Goal: Task Accomplishment & Management: Use online tool/utility

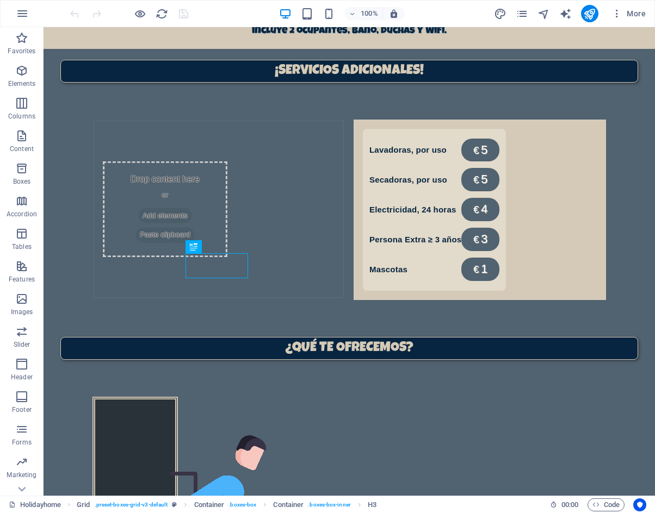
scroll to position [748, 0]
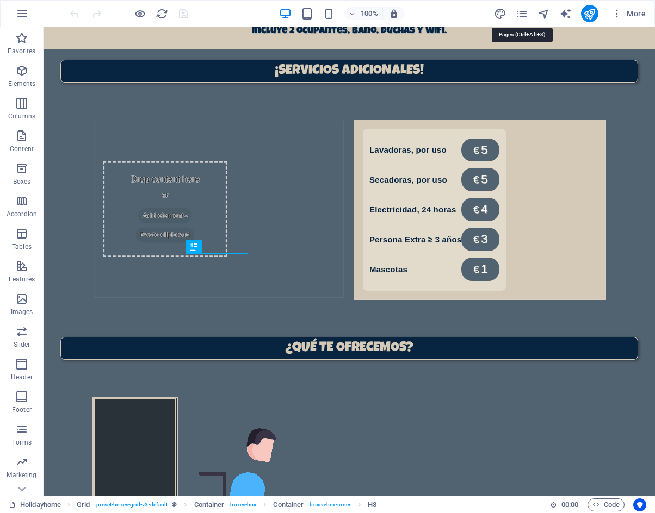
click at [516, 16] on icon "pages" at bounding box center [522, 14] width 13 height 13
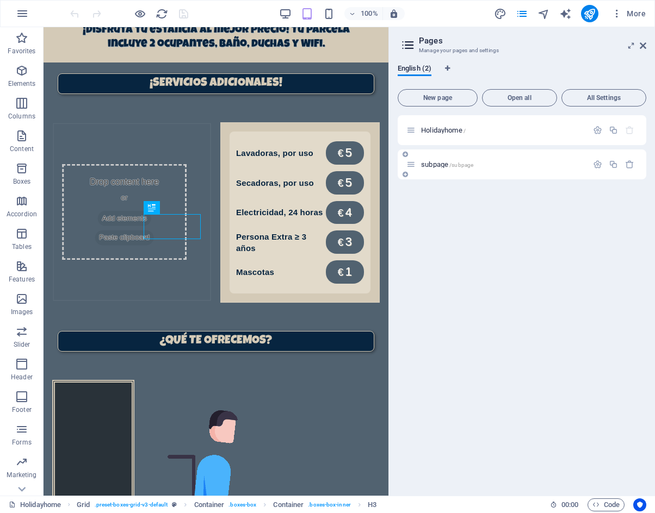
click at [437, 164] on span "subpage /subpage" at bounding box center [447, 164] width 52 height 8
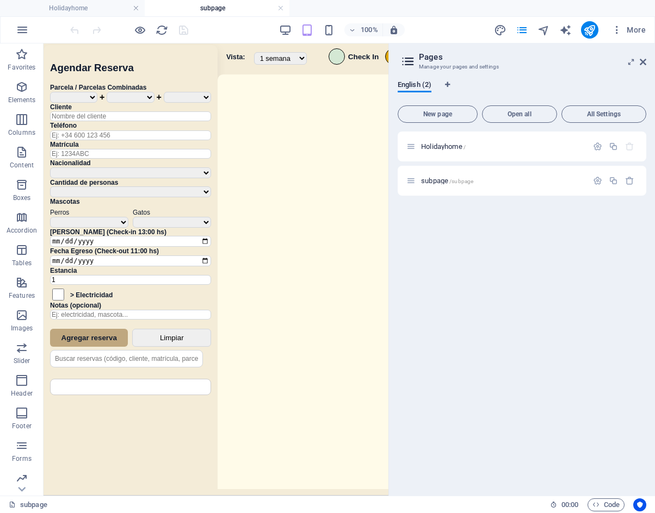
scroll to position [0, 0]
click at [642, 64] on icon at bounding box center [643, 62] width 7 height 9
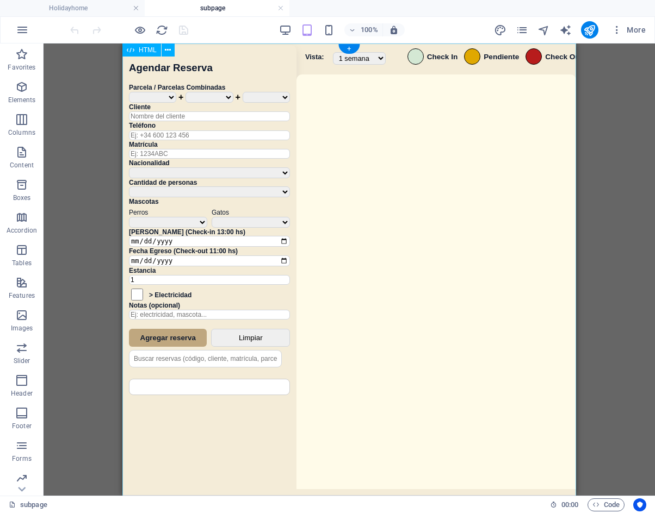
click at [500, 253] on div "Sistema de Reservas — Coveta Área Camper Eliminar Reserva ¿Estás seguro de que …" at bounding box center [349, 271] width 454 height 455
drag, startPoint x: 500, startPoint y: 253, endPoint x: 777, endPoint y: 297, distance: 279.7
click at [500, 253] on div "Sistema de Reservas — Coveta Área Camper Eliminar Reserva ¿Estás seguro de que …" at bounding box center [349, 271] width 454 height 455
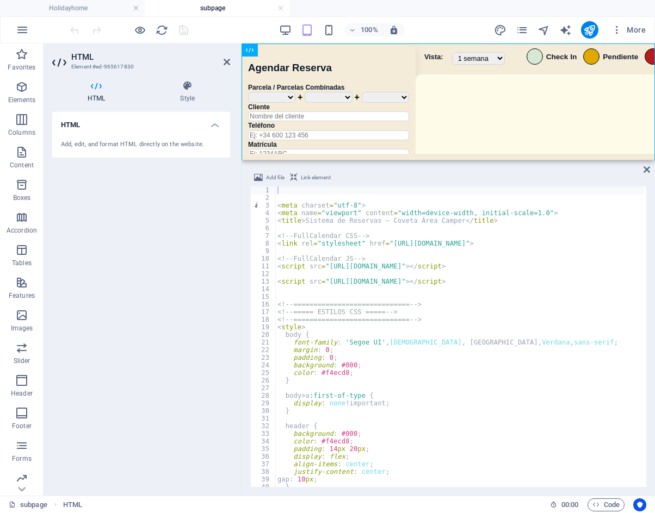
click at [429, 320] on div "< meta charset = "utf-8" > < meta name = "viewport" content = "width=device-wid…" at bounding box center [647, 344] width 745 height 314
type textarea "<!-- ============================= -->"
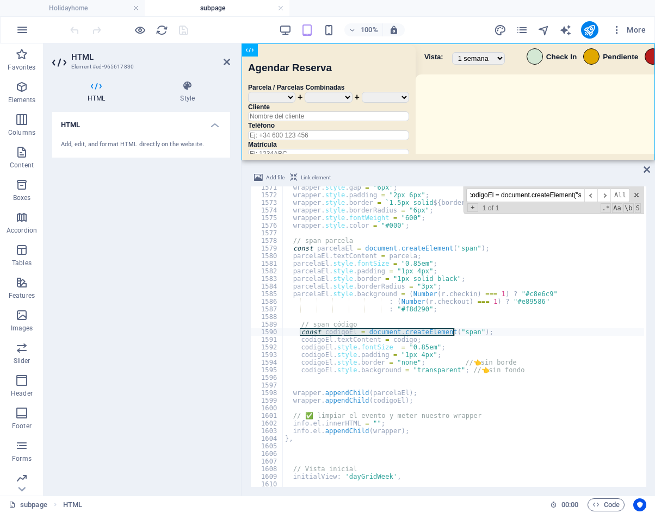
scroll to position [8971, 0]
type input "const codigoEl = document.createElement("s"
click at [315, 377] on div "wrapper . style . gap = "6px" ; wrapper . style . padding = "2px 6px" ; wrapper…" at bounding box center [655, 341] width 745 height 314
paste textarea "codigoEl.style.background = "transparent"; // 👈 sin fondo"
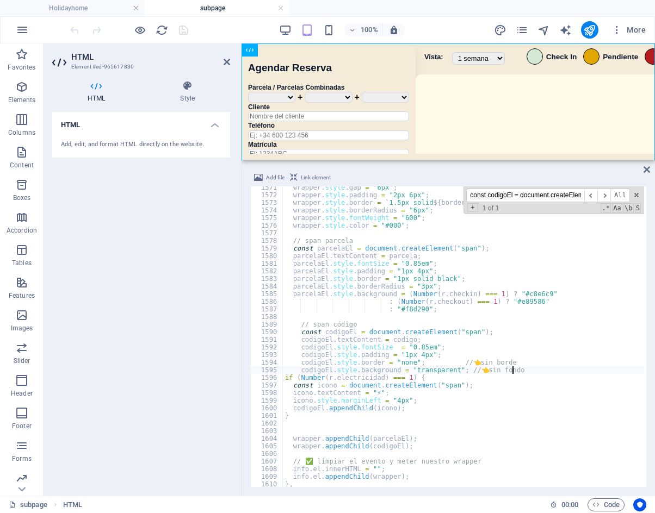
click at [554, 373] on div "wrapper . style . gap = "6px" ; wrapper . style . padding = "2px 6px" ; wrapper…" at bounding box center [655, 341] width 745 height 314
type textarea "codigoEl.style.background = "transparent"; // 👈 sin fondo"
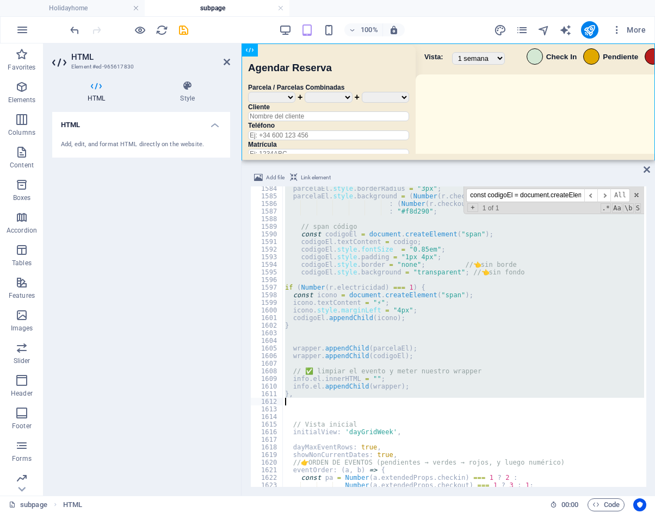
scroll to position [9024, 0]
drag, startPoint x: 284, startPoint y: 292, endPoint x: 431, endPoint y: 410, distance: 189.2
click at [431, 410] on div "parcelaEl . style . borderRadius = "3px" ; parcelaEl . style . background = ( N…" at bounding box center [655, 342] width 745 height 314
click at [478, 324] on div "parcelaEl . style . borderRadius = "3px" ; parcelaEl . style . background = ( N…" at bounding box center [463, 337] width 361 height 301
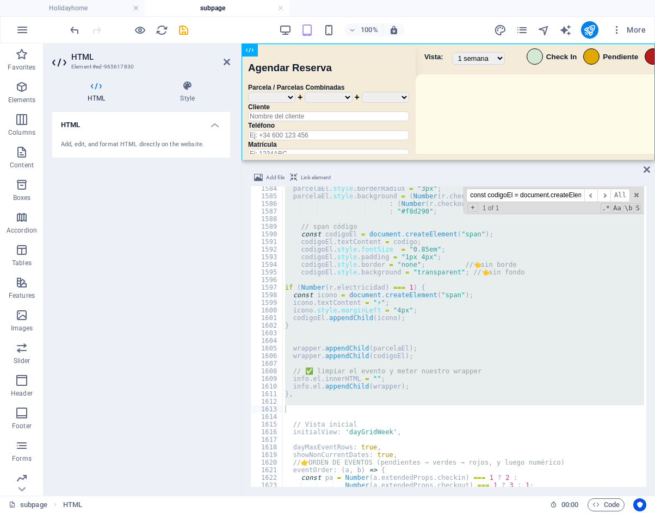
type textarea "}"
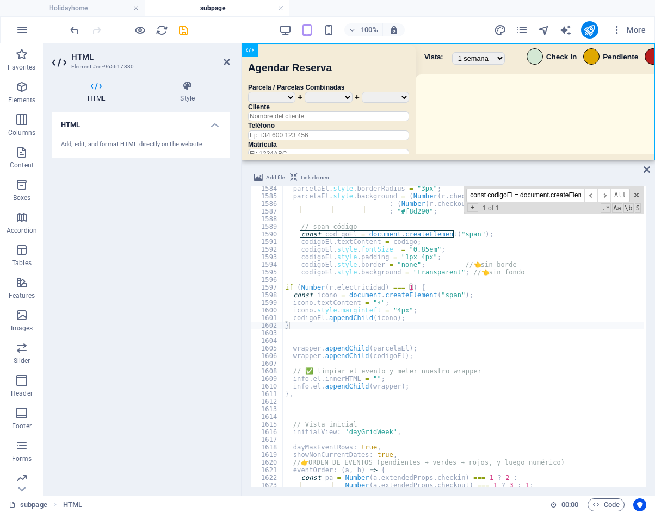
click at [556, 199] on input "const codigoEl = document.createElement("s" at bounding box center [525, 196] width 118 height 14
paste input "input type="checkbox""
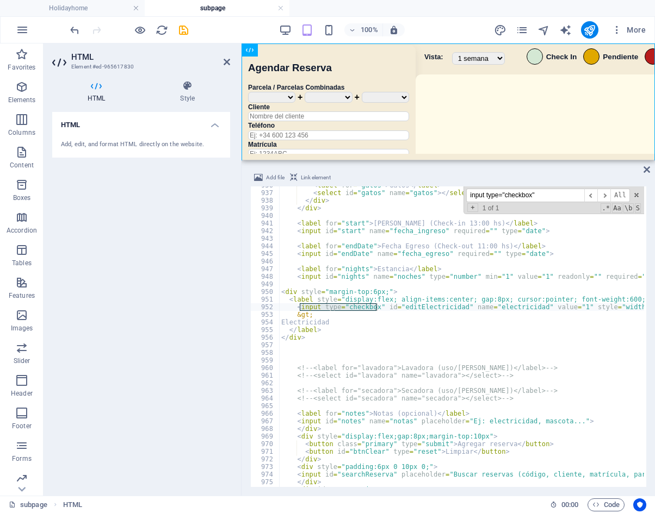
scroll to position [5333, 0]
type input "input type="checkbox""
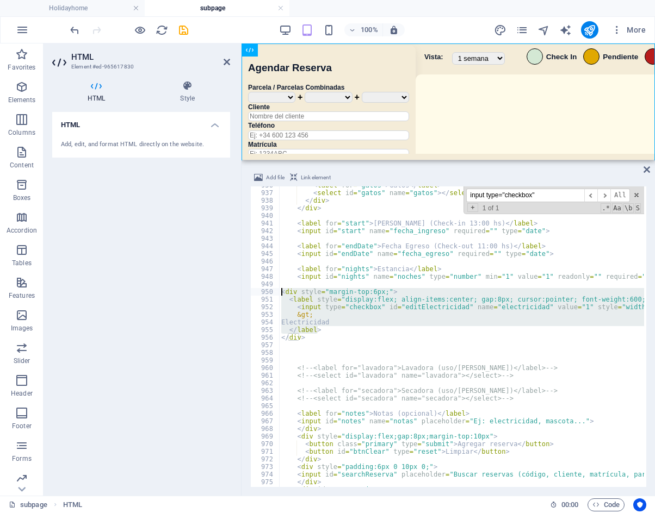
drag, startPoint x: 337, startPoint y: 330, endPoint x: 263, endPoint y: 291, distance: 83.2
click at [263, 291] on div "</label> 936 937 938 939 940 941 942 943 944 945 946 947 948 949 950 951 952 95…" at bounding box center [448, 337] width 396 height 301
type textarea "<div style="margin-top:6px;"> <label style="display:flex; align-items:center; g…"
paste textarea
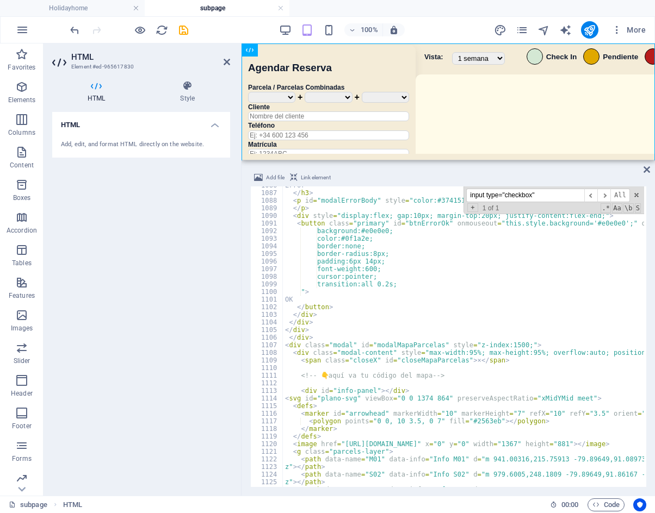
scroll to position [6237, 0]
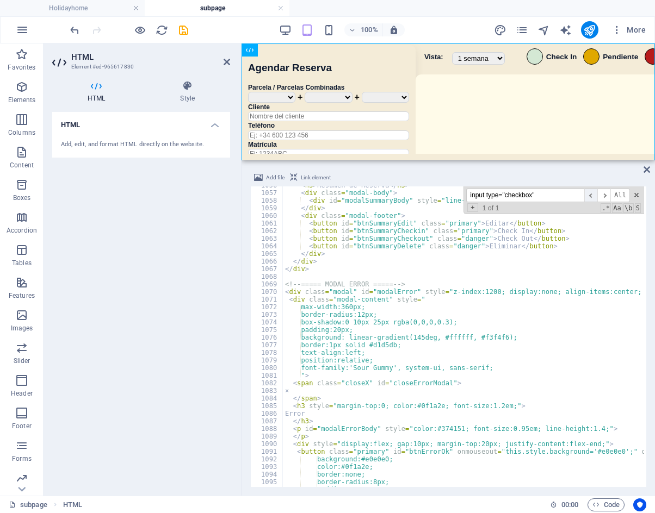
click at [596, 194] on span "​" at bounding box center [590, 196] width 13 height 14
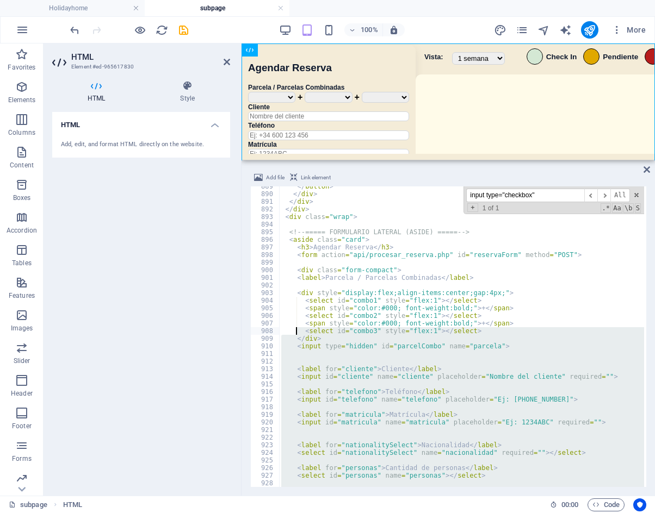
scroll to position [5040, 0]
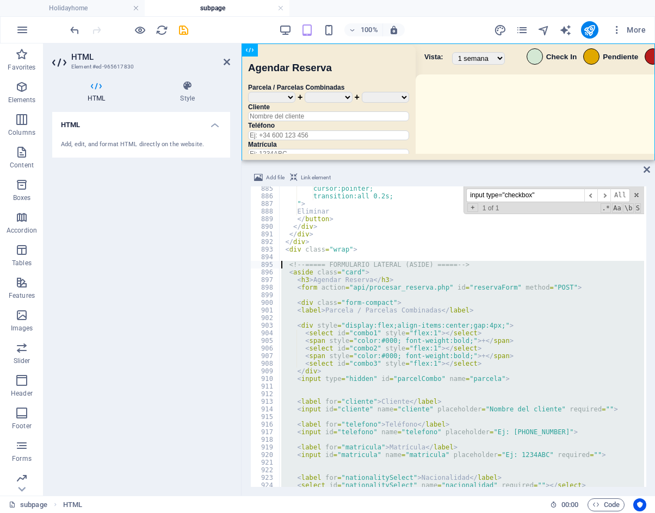
drag, startPoint x: 328, startPoint y: 368, endPoint x: 256, endPoint y: 263, distance: 127.0
click at [256, 263] on div "</div> 885 886 887 888 889 890 891 892 893 894 895 896 897 898 899 900 901 902 …" at bounding box center [448, 337] width 396 height 301
type textarea "<!-- ===== FORMULARIO LATERAL (ASIDE) ===== --> <aside class="card">"
drag, startPoint x: 541, startPoint y: 196, endPoint x: 406, endPoint y: 196, distance: 135.4
click at [406, 196] on div "cursor:pointer; transition:all 0.2s; " > Eliminar </ button > </ div > </ div >…" at bounding box center [461, 337] width 365 height 301
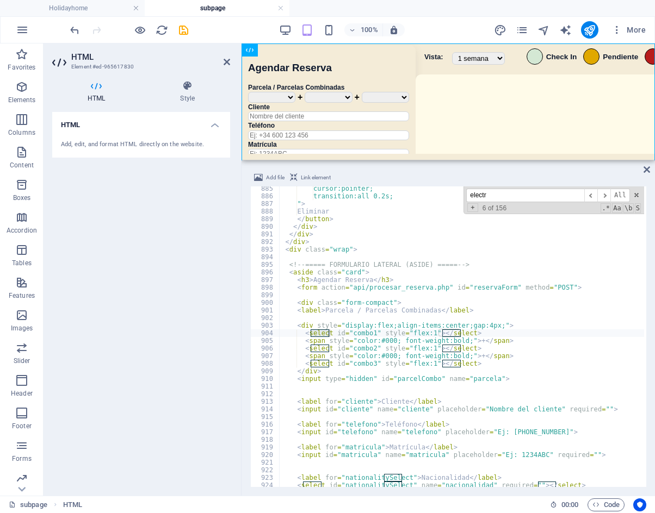
scroll to position [5315, 0]
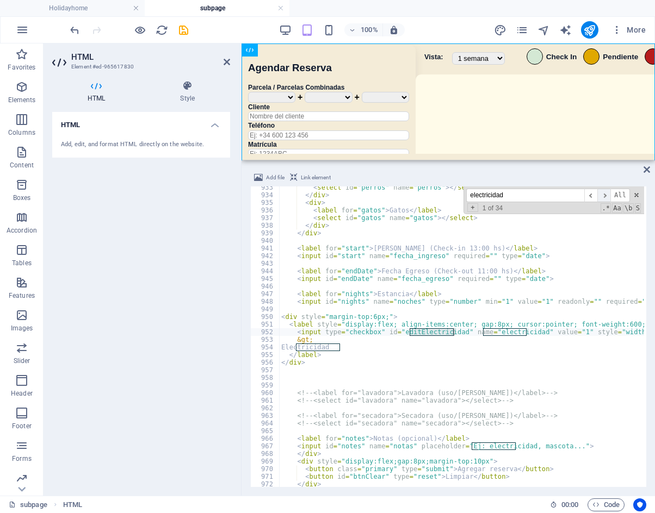
click at [604, 197] on span "​" at bounding box center [603, 196] width 13 height 14
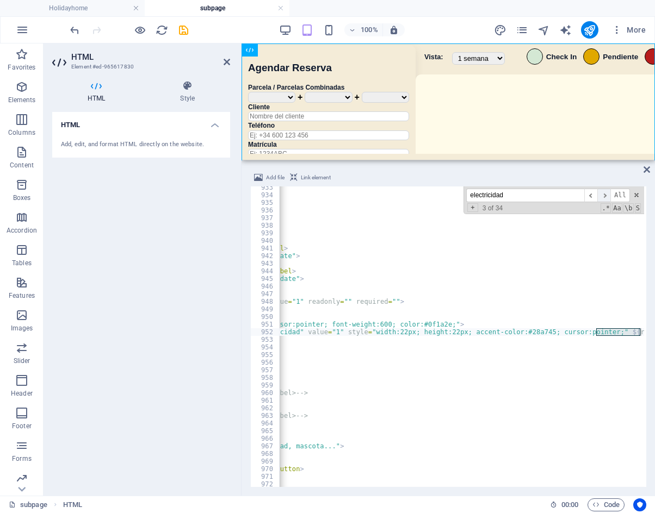
click at [604, 197] on span "​" at bounding box center [603, 196] width 13 height 14
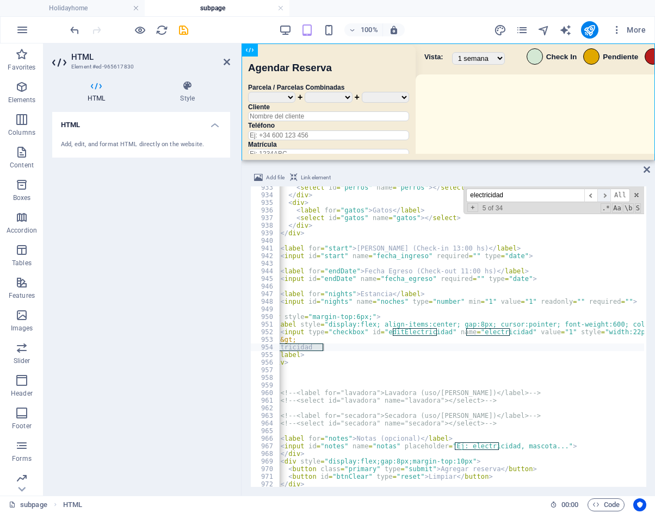
click at [604, 197] on span "​" at bounding box center [603, 196] width 13 height 14
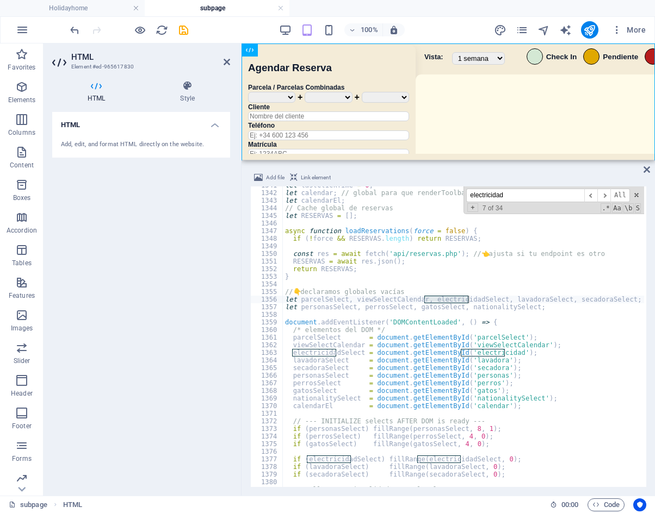
scroll to position [7666, 0]
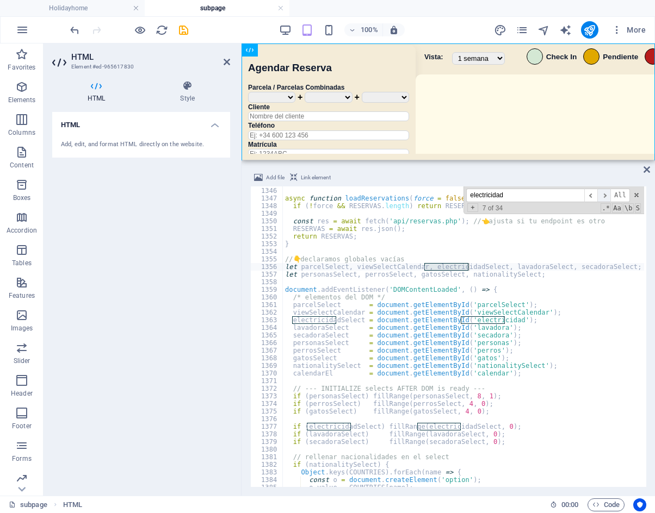
click at [608, 195] on span "​" at bounding box center [603, 196] width 13 height 14
click at [606, 195] on span "​" at bounding box center [603, 196] width 13 height 14
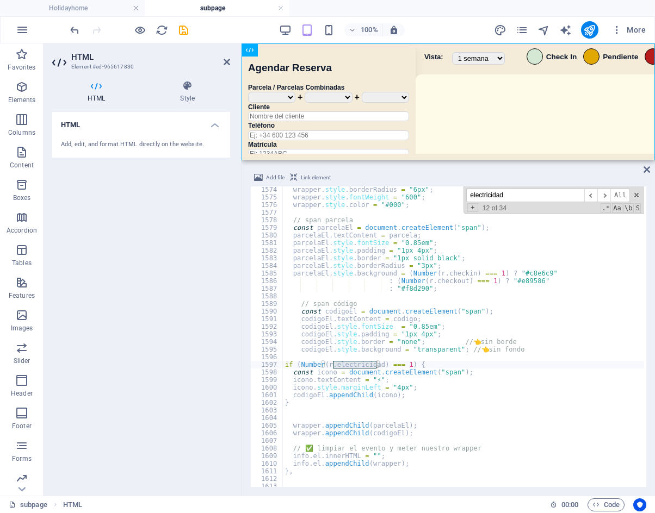
scroll to position [8967, 0]
drag, startPoint x: 528, startPoint y: 200, endPoint x: 407, endPoint y: 198, distance: 120.2
click at [407, 198] on div "wrapper . style . borderRadius = "6px" ; wrapper . style . fontWeight = "600" ;…" at bounding box center [463, 337] width 361 height 301
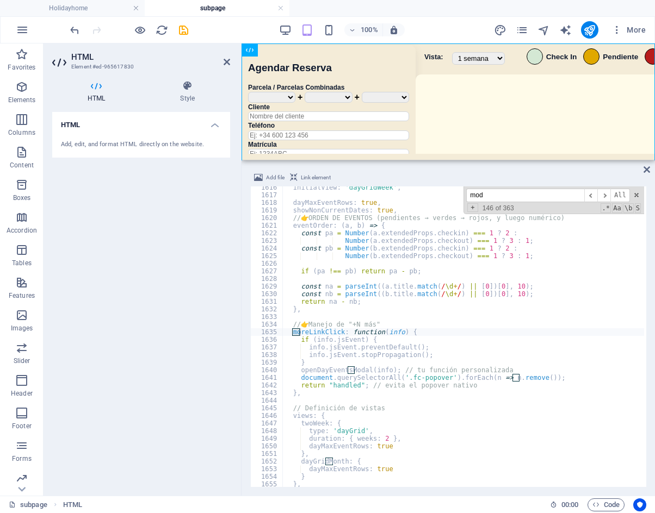
scroll to position [9208, 0]
type input "modal"
click at [608, 197] on span "​" at bounding box center [603, 196] width 13 height 14
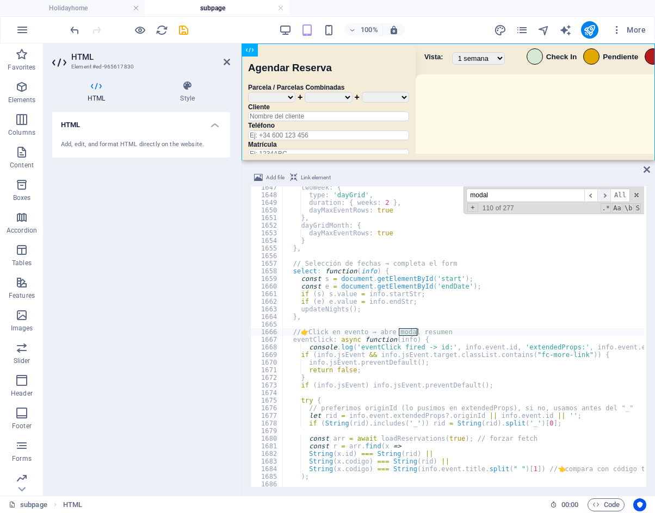
click at [608, 197] on span "​" at bounding box center [603, 196] width 13 height 14
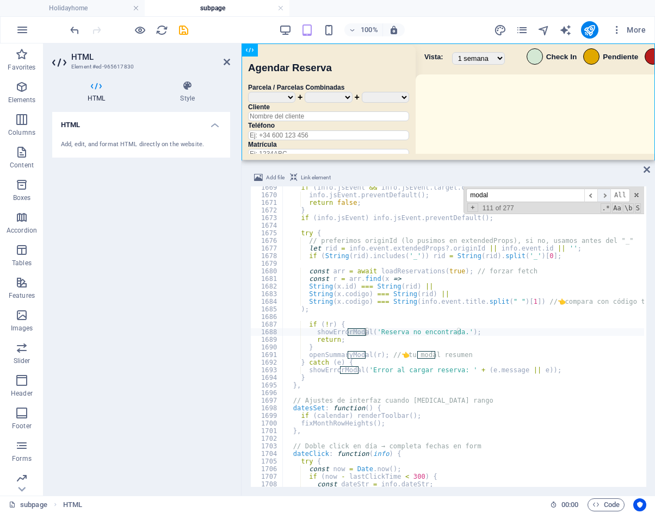
click at [608, 197] on span "​" at bounding box center [603, 196] width 13 height 14
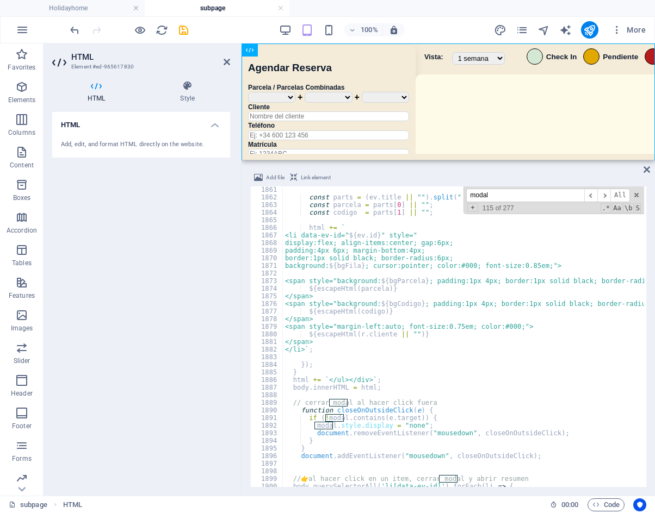
scroll to position [10627, 0]
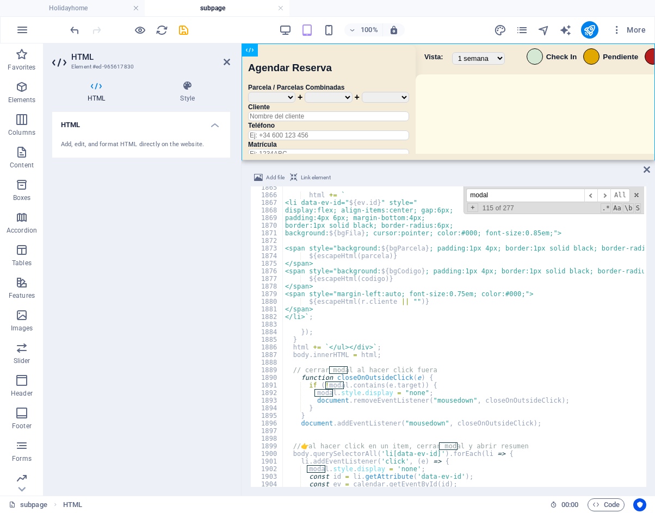
drag, startPoint x: 634, startPoint y: 195, endPoint x: 654, endPoint y: 196, distance: 20.7
click at [634, 195] on span at bounding box center [637, 195] width 8 height 8
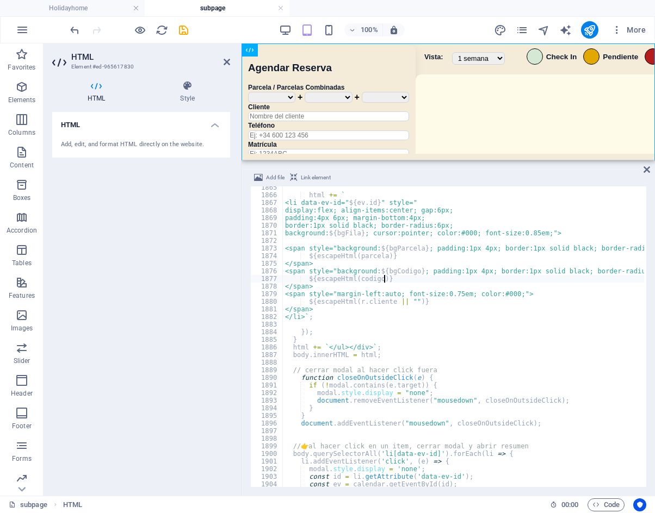
click at [516, 277] on div "html += ` <li data-ev-id=" ${ ev . id } " style=" display:flex; align-items:cen…" at bounding box center [655, 341] width 745 height 314
type textarea "${escapeHtml(codigo)}"
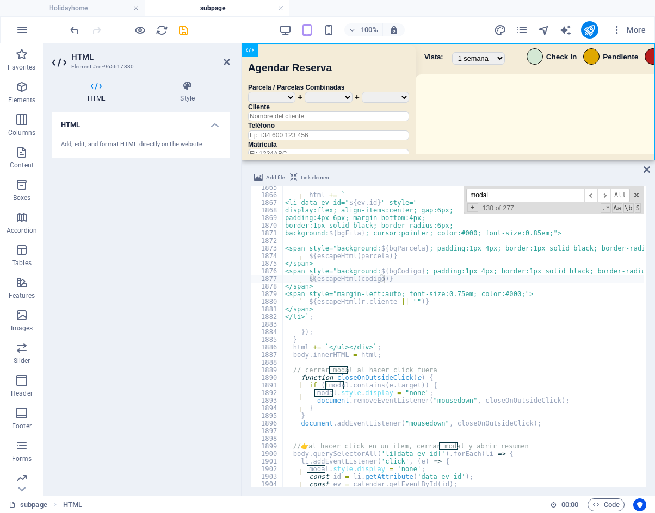
paste input "input type="checkbox""
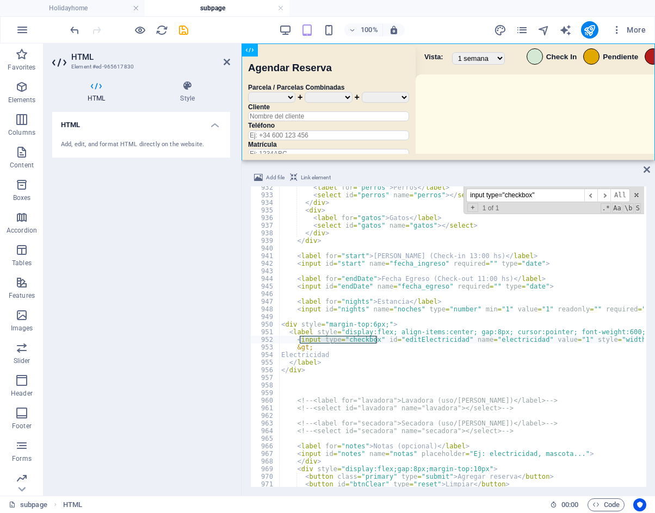
scroll to position [5309, 0]
type input "input type="checkbox""
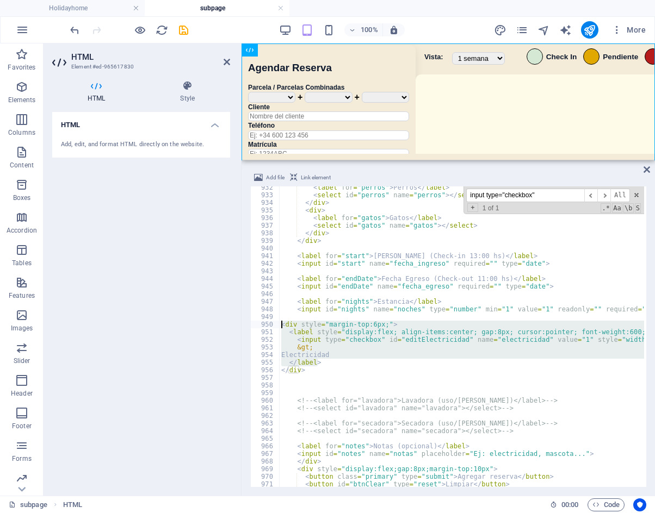
drag, startPoint x: 348, startPoint y: 362, endPoint x: 262, endPoint y: 320, distance: 95.4
click at [262, 321] on div "</label> 932 933 934 935 936 937 938 939 940 941 942 943 944 945 946 947 948 94…" at bounding box center [448, 337] width 396 height 301
paste textarea "</label"
type textarea "</label>"
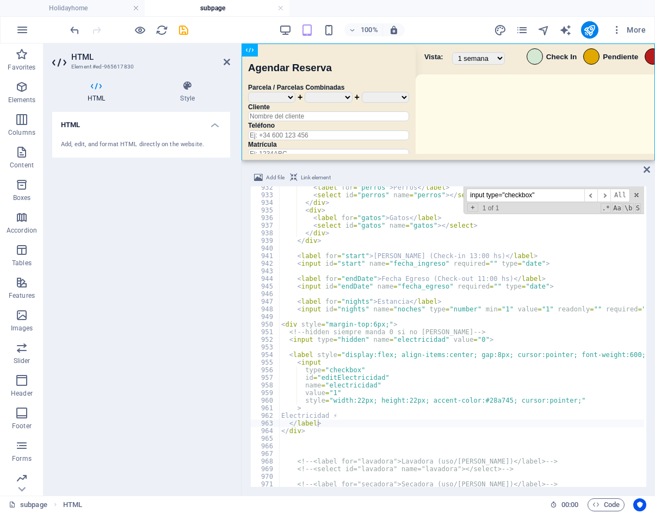
click at [445, 35] on div "100% More" at bounding box center [359, 29] width 582 height 17
click at [184, 30] on icon "save" at bounding box center [183, 30] width 13 height 13
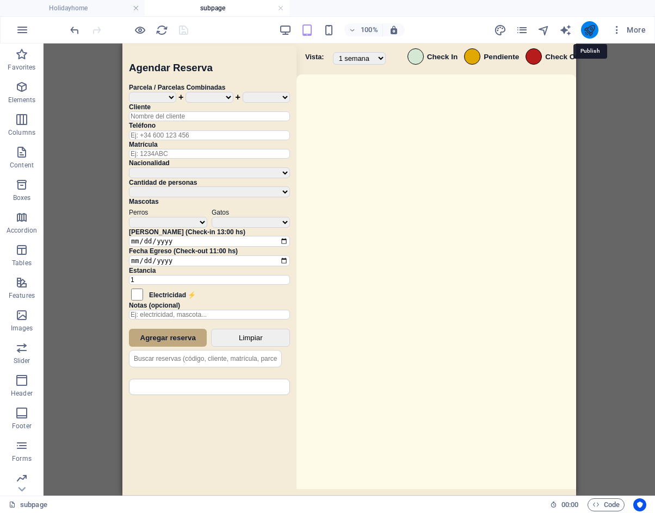
click at [591, 32] on icon "publish" at bounding box center [589, 30] width 13 height 13
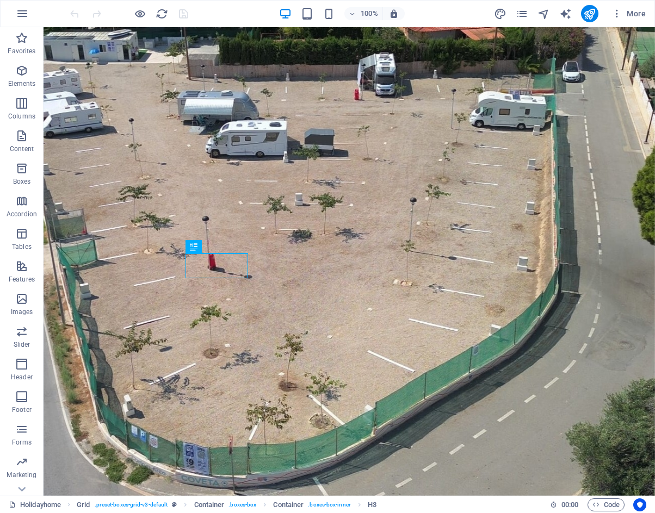
scroll to position [748, 0]
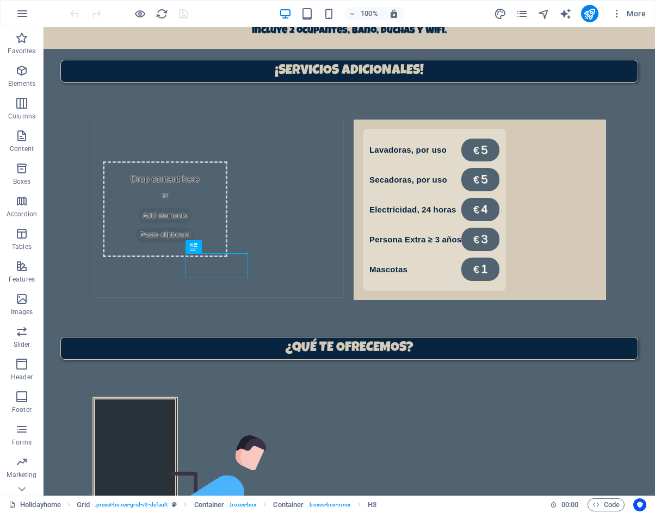
click at [530, 18] on div "More" at bounding box center [572, 13] width 156 height 17
click at [522, 13] on icon "pages" at bounding box center [522, 14] width 13 height 13
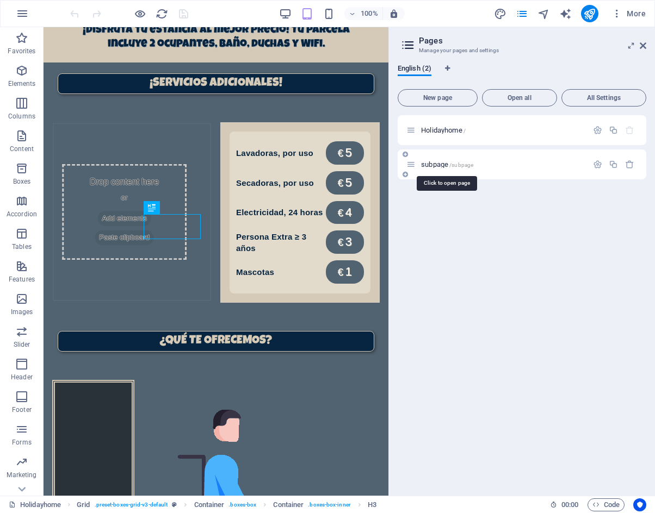
click at [448, 163] on span "subpage /subpage" at bounding box center [447, 164] width 52 height 8
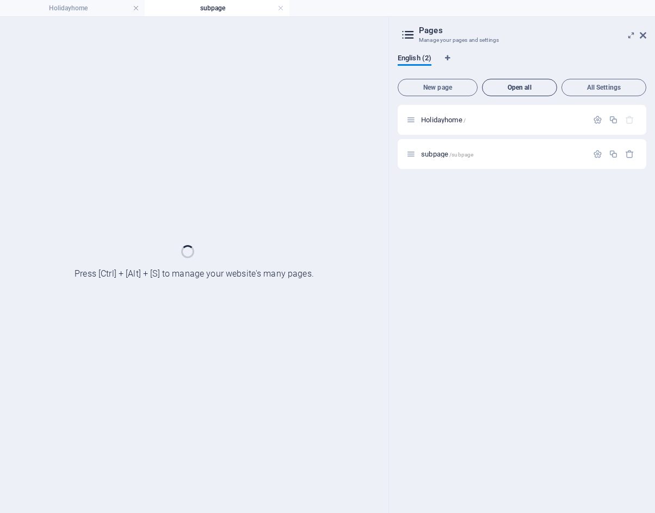
scroll to position [0, 0]
click at [640, 35] on icon at bounding box center [643, 35] width 7 height 9
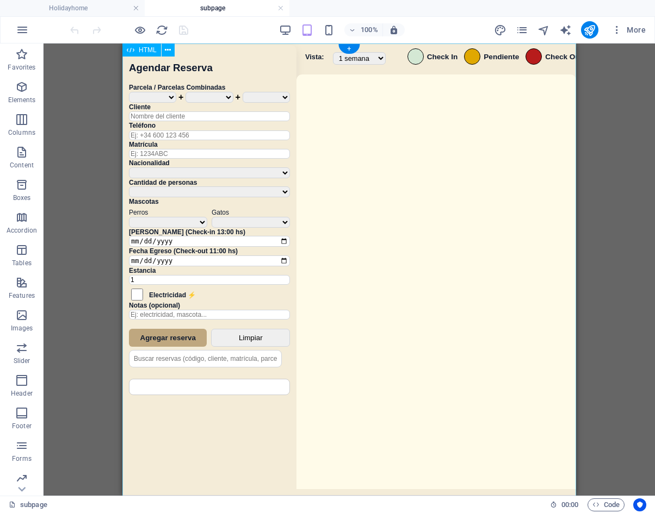
click at [443, 212] on div "Sistema de Reservas — Coveta Área Camper [GEOGRAPHIC_DATA] ¿Estás seguro de que…" at bounding box center [349, 271] width 454 height 455
drag, startPoint x: 443, startPoint y: 212, endPoint x: 773, endPoint y: 239, distance: 331.8
click at [443, 212] on div "Sistema de Reservas — Coveta Área Camper [GEOGRAPHIC_DATA] ¿Estás seguro de que…" at bounding box center [349, 271] width 454 height 455
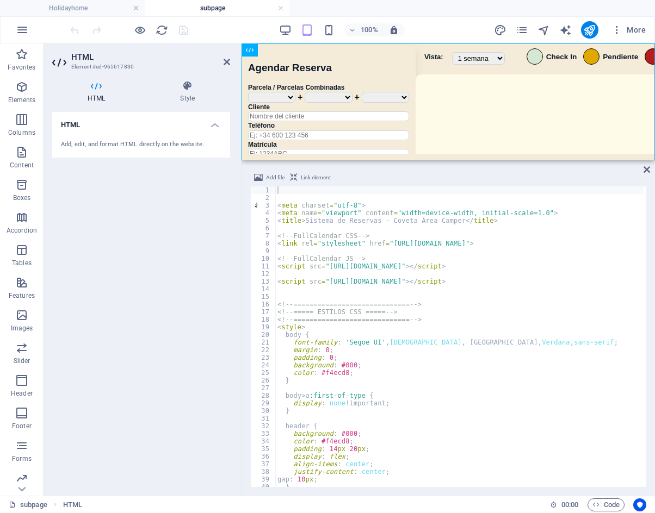
click at [515, 319] on div "< meta charset = "utf-8" > < meta name = "viewport" content = "width=device-wid…" at bounding box center [640, 344] width 730 height 314
type textarea "<!-- ============================= -->"
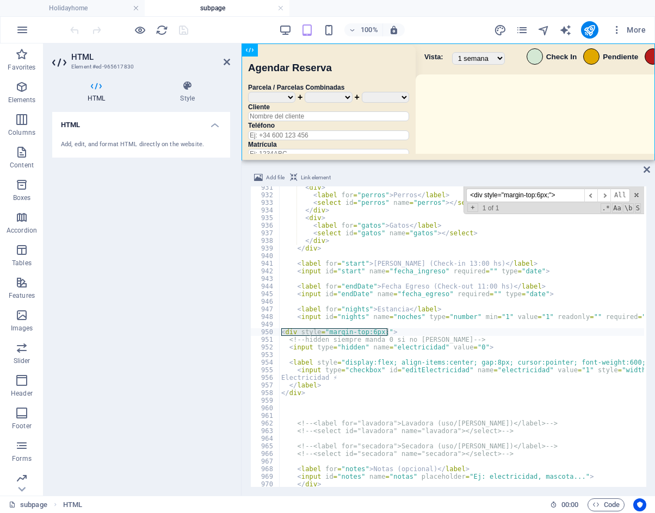
scroll to position [5324, 0]
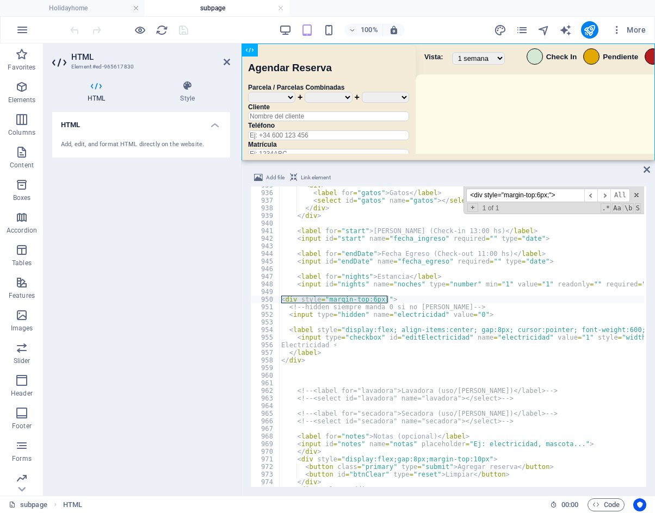
type input "<div style="margin-top:6px;">"
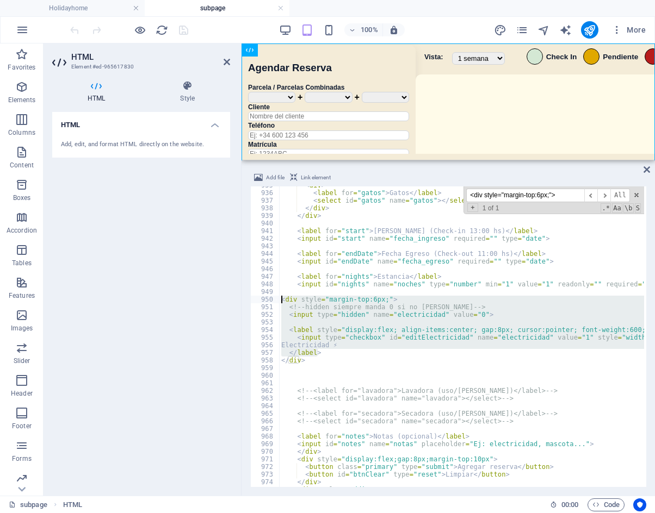
drag, startPoint x: 315, startPoint y: 350, endPoint x: 253, endPoint y: 298, distance: 81.1
click at [253, 298] on div "</label> 935 936 937 938 939 940 941 942 943 944 945 946 947 948 949 950 951 95…" at bounding box center [448, 337] width 396 height 301
paste textarea "</label"
type textarea "</label>"
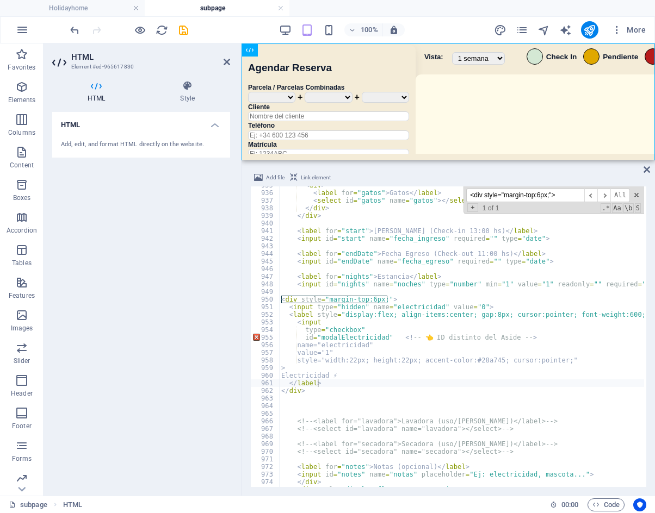
drag, startPoint x: 559, startPoint y: 199, endPoint x: 388, endPoint y: 198, distance: 171.3
click at [388, 198] on div "< div > < label for = "gatos" > Gatos </ label > < select id = "gatos" name = "…" at bounding box center [461, 337] width 365 height 301
paste input "function openModal(r)"
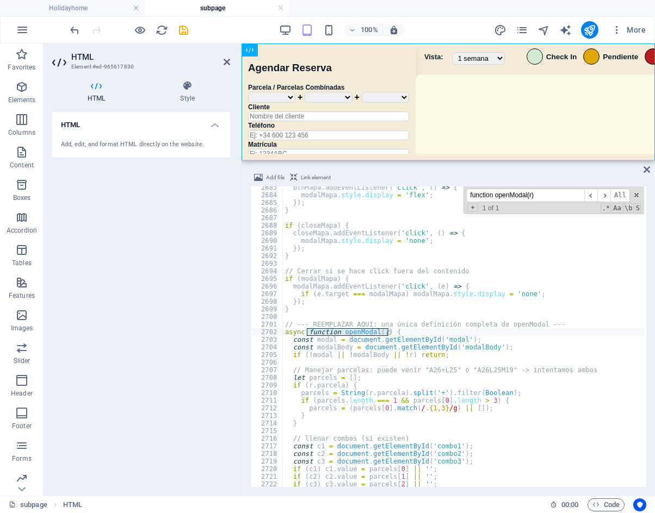
scroll to position [15285, 0]
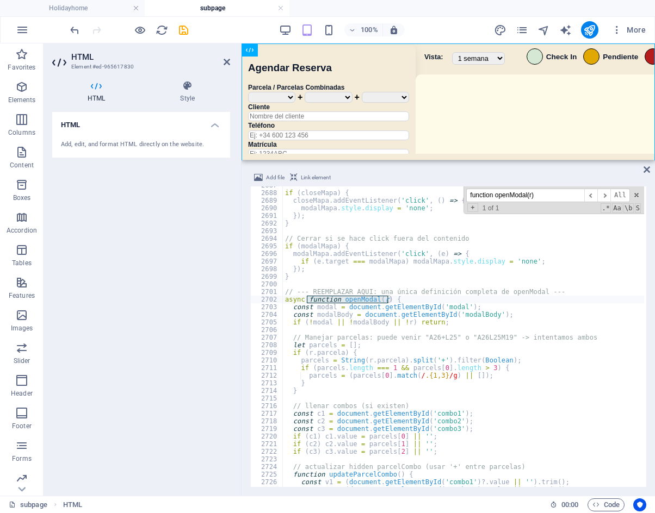
drag, startPoint x: 552, startPoint y: 194, endPoint x: 411, endPoint y: 203, distance: 141.7
click at [410, 203] on div "if ( closeMapa ) { closeMapa . addEventListener ( 'click' , ( ) => { modalMapa …" at bounding box center [463, 337] width 361 height 301
paste input "const modalForm = document.getElementById("editReservaForm");"
click at [515, 196] on input "const modalForm = document.getElementById("editReservaForm");" at bounding box center [525, 196] width 118 height 14
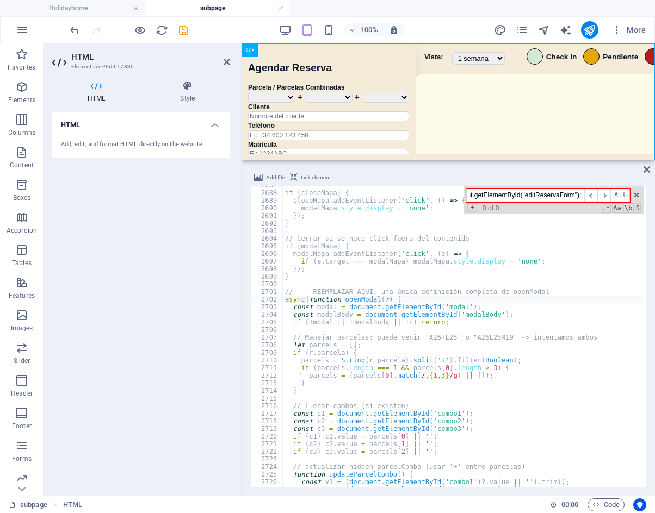
scroll to position [0, 0]
click at [565, 194] on input "const modalForm = document.getElementById("editReservaForm");" at bounding box center [525, 196] width 118 height 14
paste input
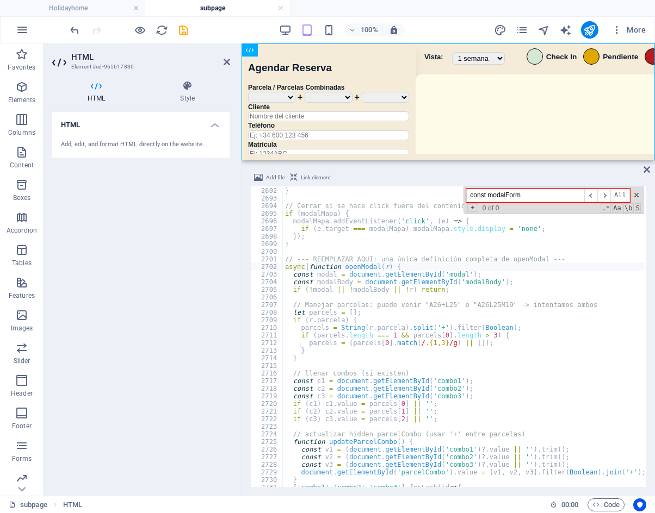
scroll to position [15334, 0]
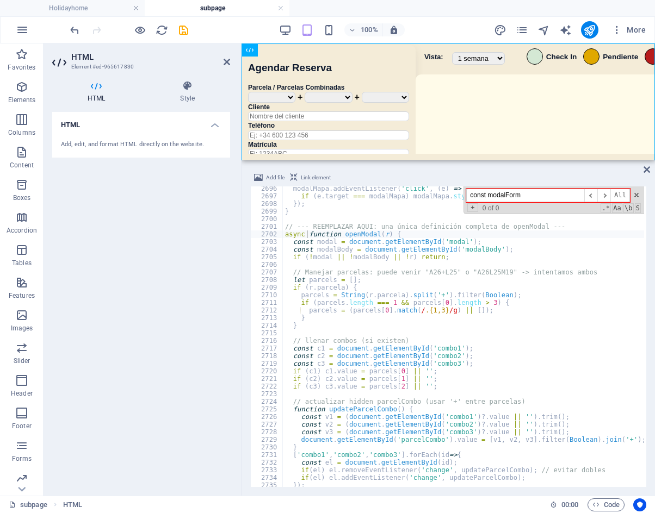
type input "const modalForm"
click at [295, 335] on div "modalMapa . addEventListener ( 'click' , ( e ) => { if ( e . target === modalMa…" at bounding box center [648, 342] width 730 height 314
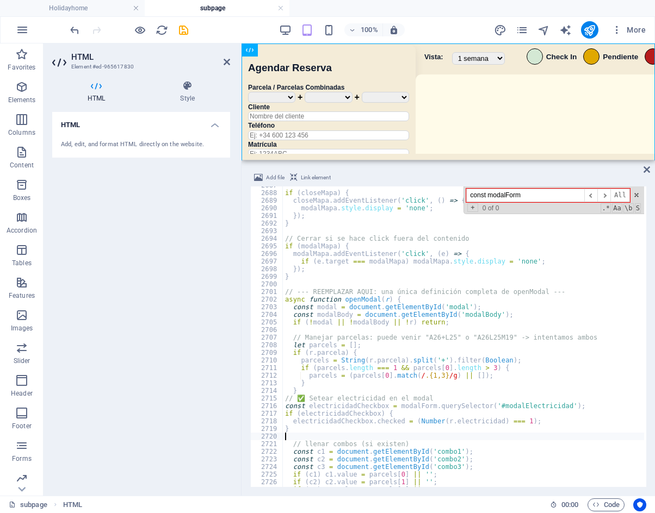
scroll to position [15212, 0]
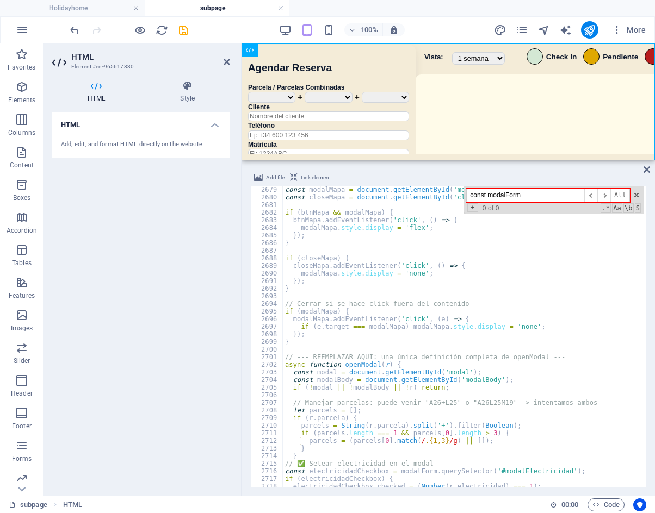
click at [634, 195] on span at bounding box center [637, 195] width 8 height 8
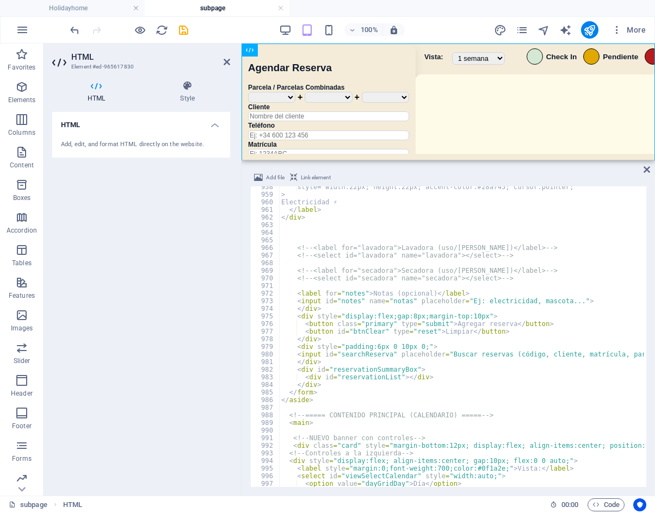
scroll to position [5350, 0]
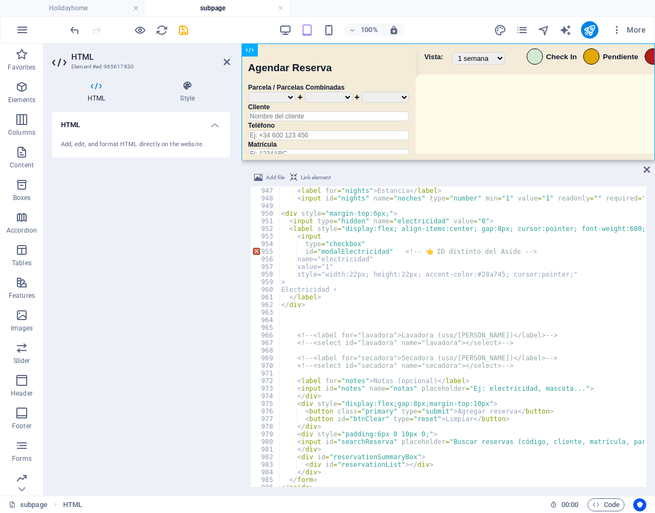
click at [466, 298] on div "< label for = "nights" > Estancia </ label > < input id = "nights" name = "noch…" at bounding box center [644, 336] width 730 height 314
type textarea "</label>"
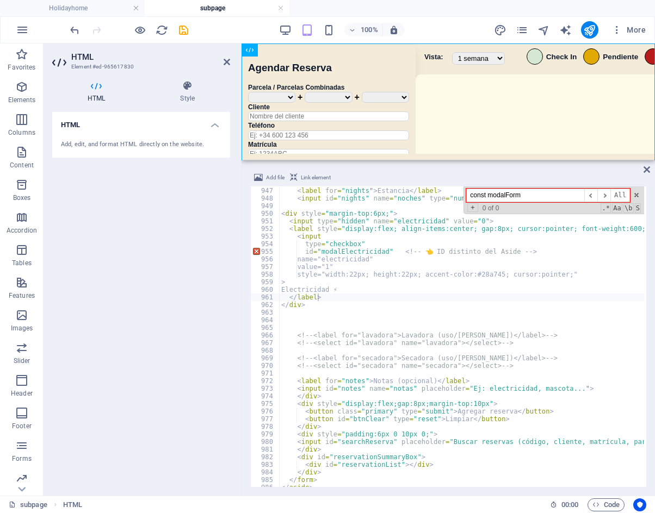
paste input "electricidadCheckbox"
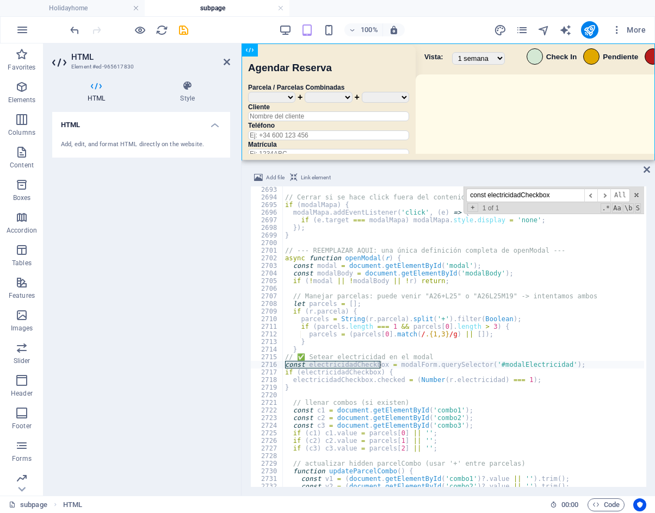
scroll to position [15291, 0]
type input "const electricidadCheckbox"
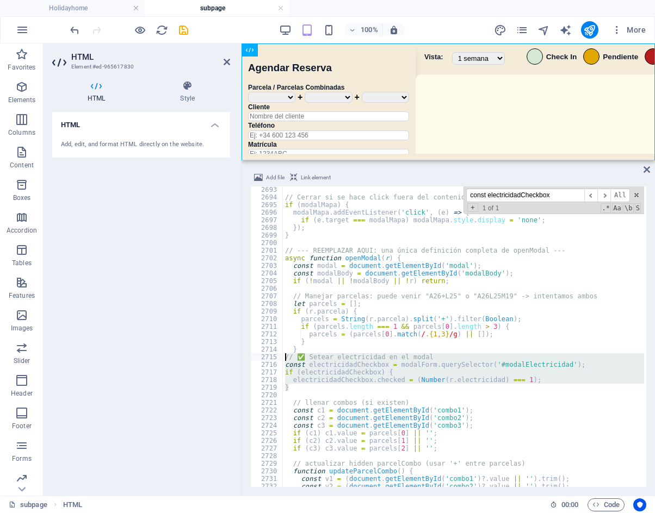
drag, startPoint x: 305, startPoint y: 387, endPoint x: 261, endPoint y: 355, distance: 54.1
click at [261, 355] on div "} 2693 2694 2695 2696 2697 2698 2699 2700 2701 2702 2703 2704 2705 2706 2707 27…" at bounding box center [448, 337] width 396 height 301
type textarea "// ✅ Setear electricidad en el modal const electricidadCheckbox = modalForm.que…"
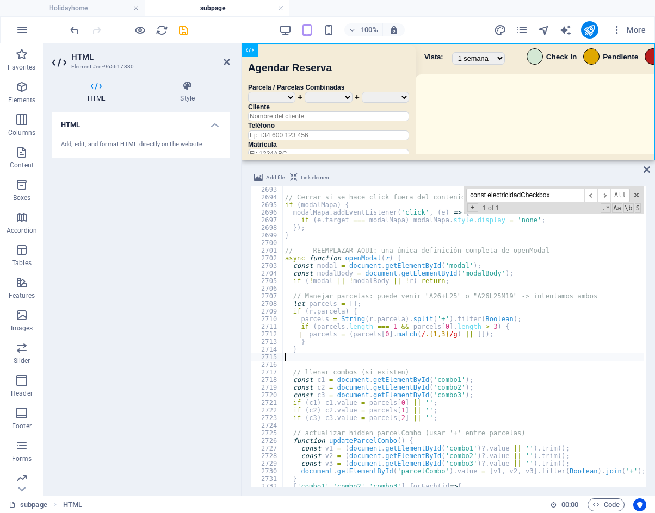
type textarea "}"
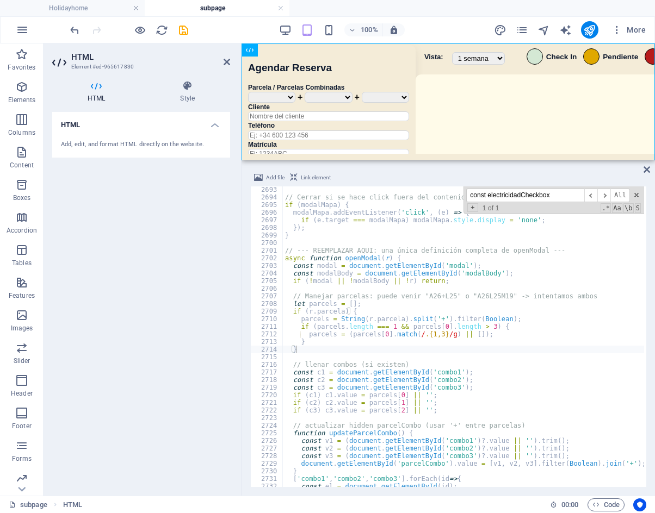
drag, startPoint x: 552, startPoint y: 195, endPoint x: 393, endPoint y: 198, distance: 159.4
click at [393, 198] on div "// Cerrar si se hace click fuera del contenido if ( modalMapa ) { modalMapa . a…" at bounding box center [463, 337] width 361 height 301
paste input "odalForm.querySelector"
click at [469, 194] on input "odalForm.querySelector" at bounding box center [525, 196] width 118 height 14
type input "modalForm.querySelector"
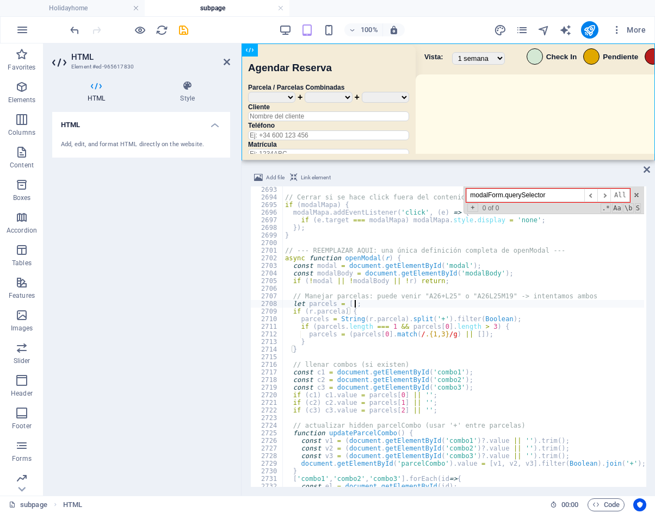
click at [477, 307] on div "// Cerrar si se hace click fuera del contenido if ( modalMapa ) { modalMapa . a…" at bounding box center [648, 343] width 730 height 314
type textarea "electricidadCheckbox.checked = (Number(r.electricidad) === 1); }"
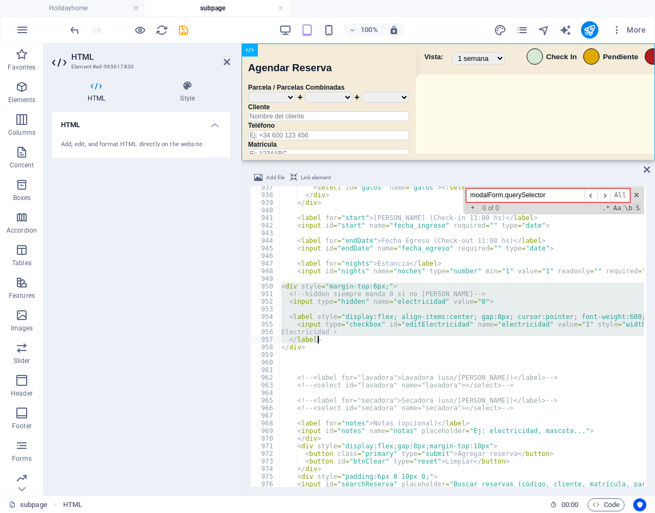
scroll to position [5334, 0]
click at [544, 341] on div "< select id = "gatos" name = "gatos" > </ select > </ div > </ div > < label fo…" at bounding box center [461, 337] width 365 height 301
type textarea "</label>"
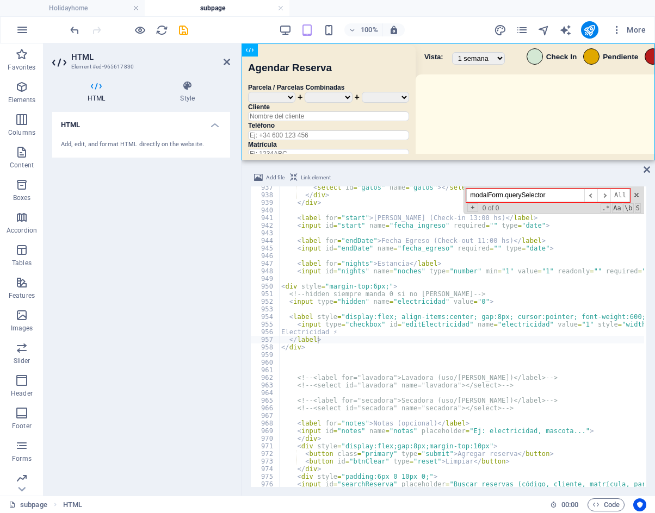
click at [461, 352] on div "< select id = "gatos" name = "gatos" > </ select > </ div > </ div > < label fo…" at bounding box center [644, 341] width 730 height 314
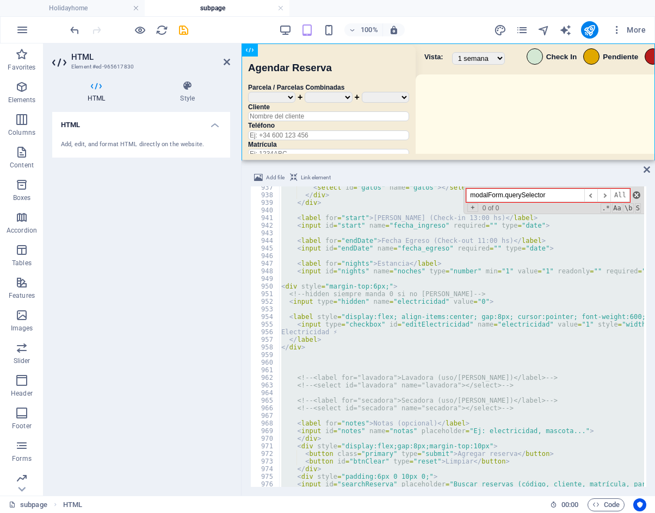
click at [635, 195] on span at bounding box center [637, 195] width 8 height 8
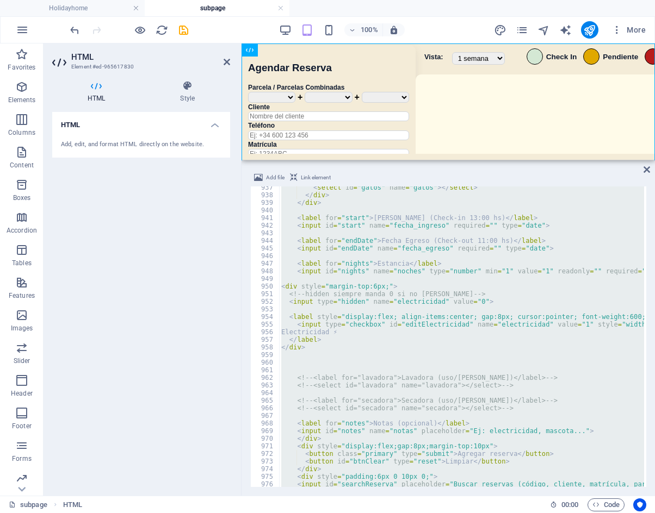
click at [468, 250] on div "< select id = "gatos" name = "gatos" > </ select > </ div > </ div > < label fo…" at bounding box center [461, 337] width 365 height 301
type textarea "<input id="endDate" name="fecha_egreso" required="" type="date">"
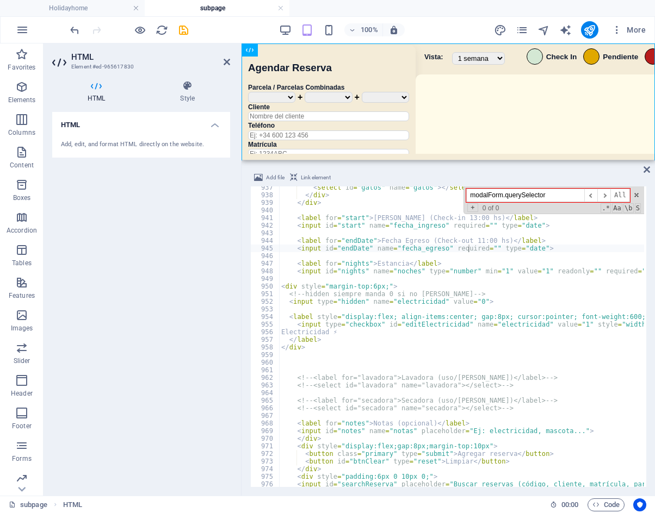
paste input "openModal(r)"
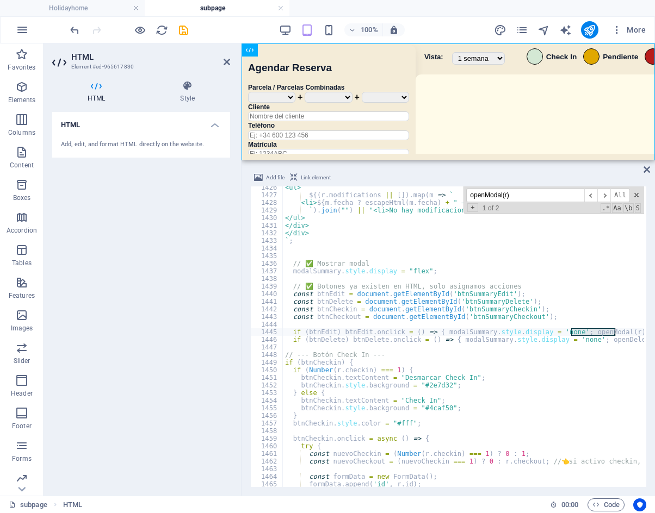
scroll to position [8119, 0]
type input "openModal(r)"
click at [608, 197] on span "​" at bounding box center [603, 196] width 13 height 14
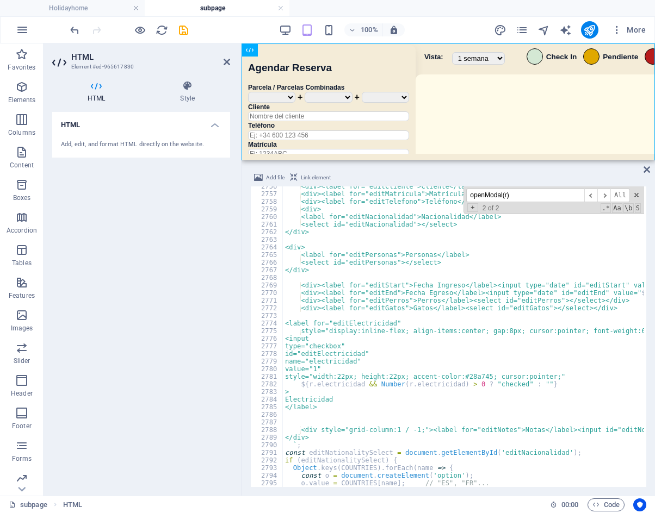
scroll to position [15696, 0]
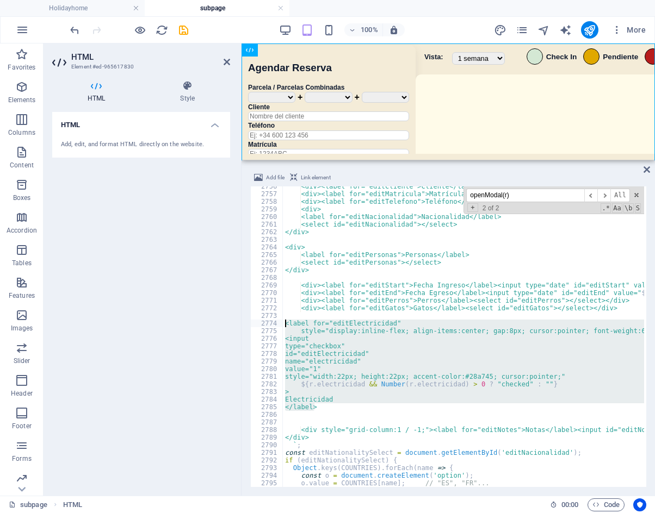
drag, startPoint x: 325, startPoint y: 407, endPoint x: 266, endPoint y: 320, distance: 105.0
click at [266, 320] on div "</label> 2756 2757 2758 2759 2760 2761 2762 2763 2764 2765 2766 2767 2768 2769 …" at bounding box center [448, 337] width 396 height 301
type textarea "<label for="editElectricidad" style="display:inline-flex; align-items:center; g…"
paste textarea
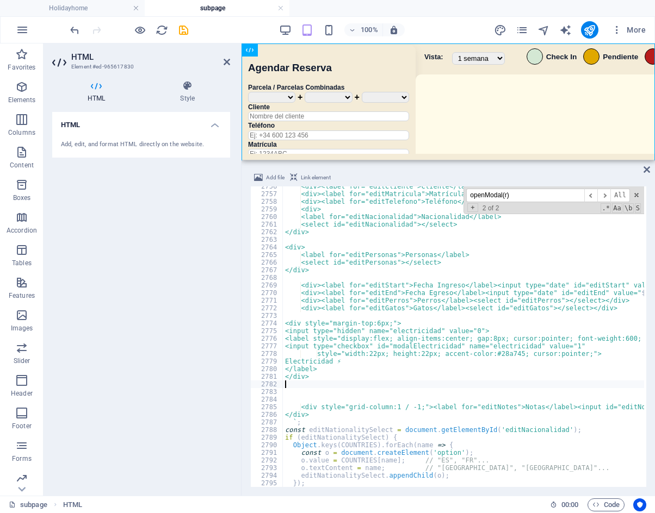
click at [362, 397] on div "<div><label for="editCliente">Cliente</label><input id="editCliente" value=" ${…" at bounding box center [648, 340] width 730 height 314
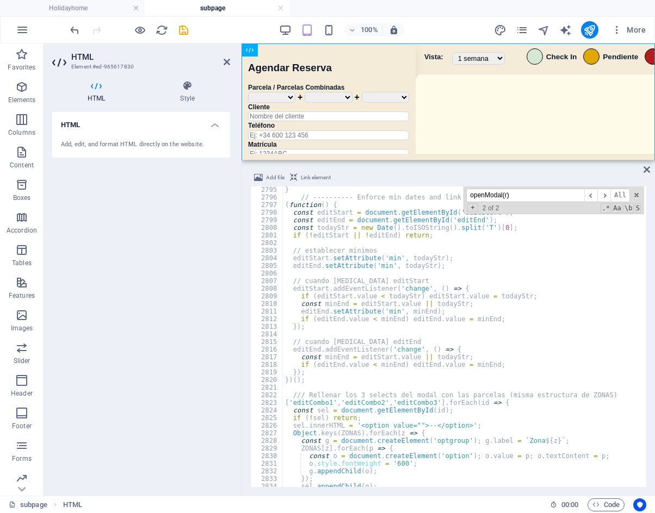
scroll to position [15942, 0]
drag, startPoint x: 350, startPoint y: 336, endPoint x: 370, endPoint y: 334, distance: 20.2
click at [350, 336] on div "} // ---------- Enforce min dates and link start/end inside the edit modal ----…" at bounding box center [648, 343] width 730 height 314
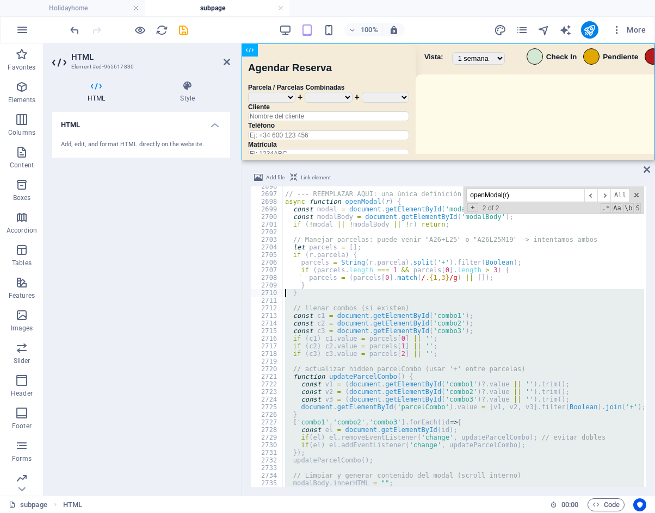
scroll to position [15306, 0]
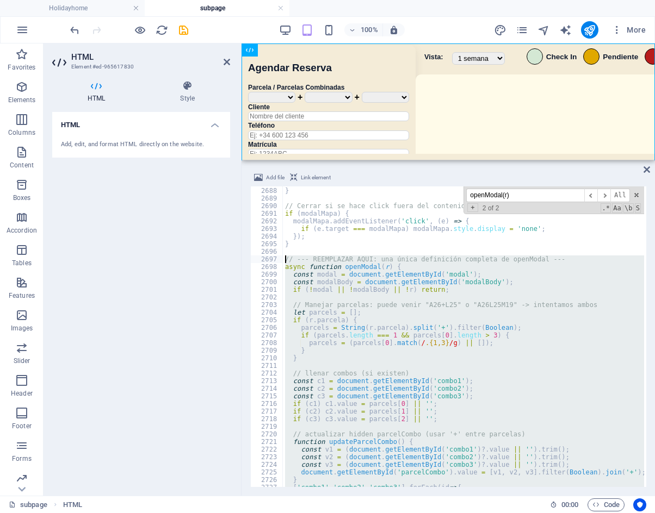
drag, startPoint x: 322, startPoint y: 417, endPoint x: 279, endPoint y: 257, distance: 166.1
click at [279, 257] on div "2687 2688 2689 2690 2691 2692 2693 2694 2695 2696 2697 2698 2699 2700 2701 2702…" at bounding box center [448, 337] width 396 height 301
type textarea "// --- REEMPLAZAR AQUI: una única definición completa de openModal --- async fu…"
paste input "btnSave.onclick"
drag, startPoint x: 537, startPoint y: 195, endPoint x: 404, endPoint y: 200, distance: 133.9
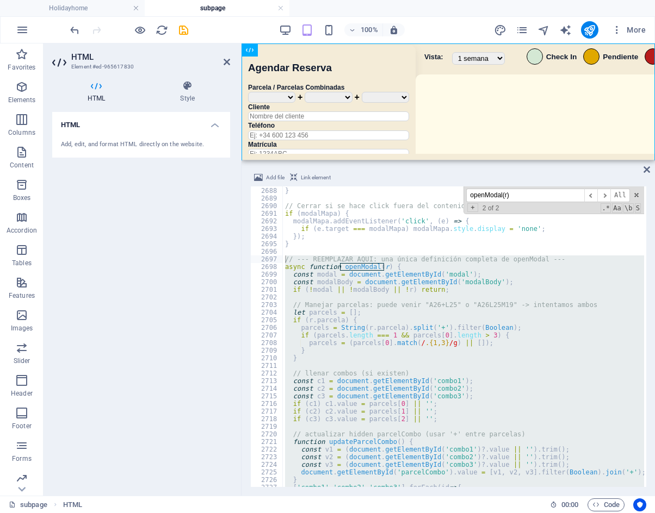
click at [404, 200] on div "}) ; } // Cerrar si se hace click fuera del contenido if ( modalMapa ) { modalM…" at bounding box center [463, 337] width 361 height 301
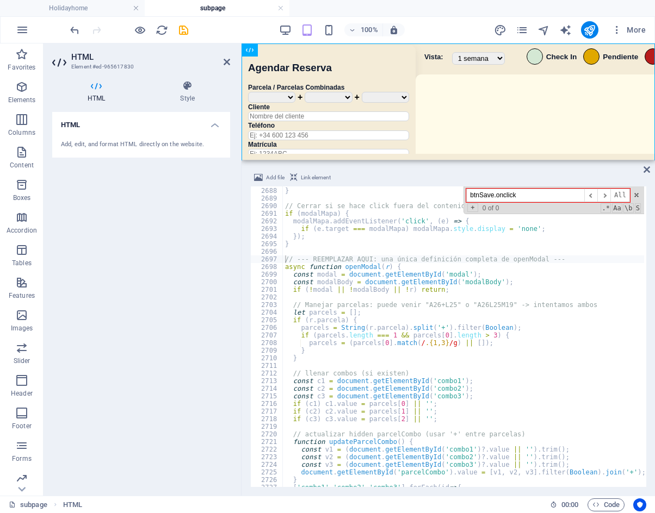
click at [508, 199] on input "btnSave.onclick" at bounding box center [525, 196] width 118 height 14
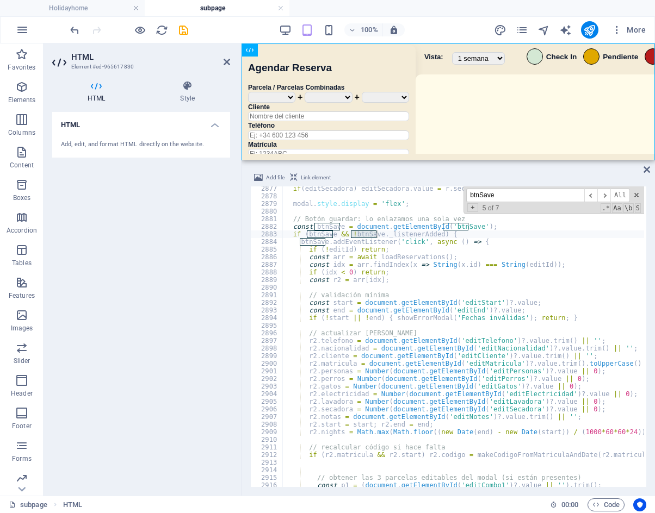
scroll to position [16359, 0]
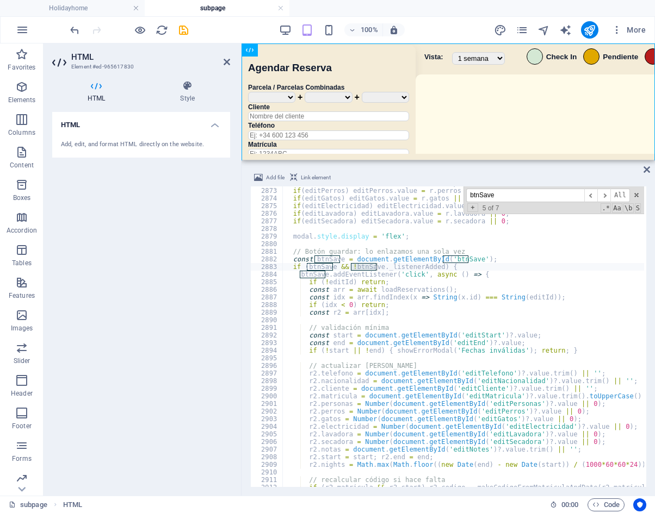
type input "btnSave"
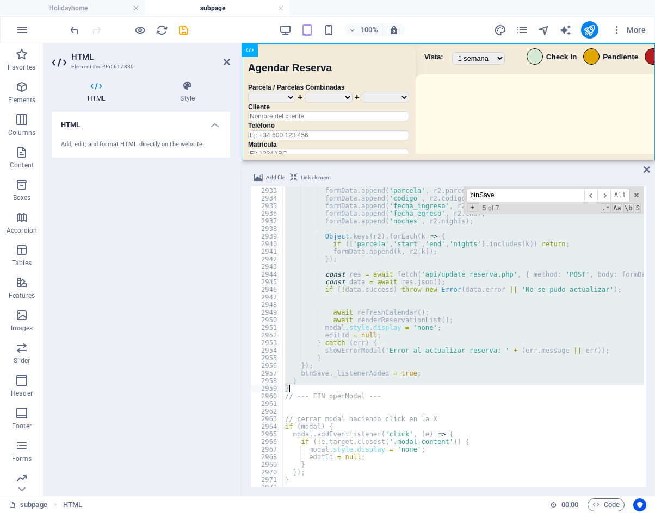
scroll to position [16702, 0]
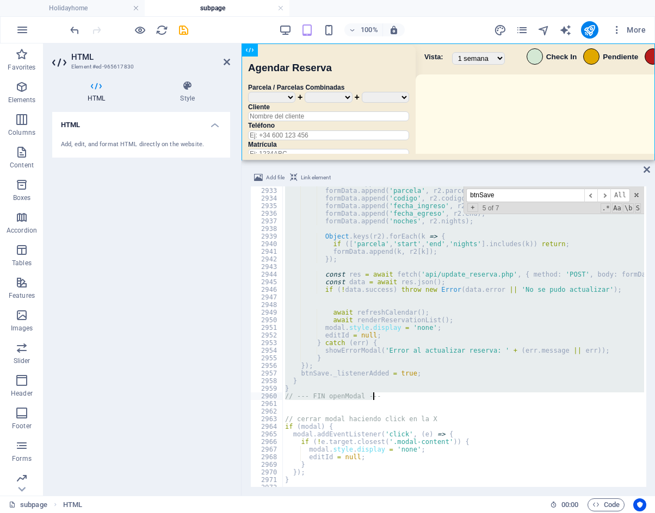
drag, startPoint x: 290, startPoint y: 252, endPoint x: 448, endPoint y: 399, distance: 215.6
click at [448, 399] on div "formData . append ( 'id' , editId ) ; formData . append ( 'parcela' , r2 . parc…" at bounding box center [648, 336] width 730 height 314
type textarea "} // --- FIN openModal ---"
drag, startPoint x: 502, startPoint y: 193, endPoint x: 450, endPoint y: 193, distance: 52.2
click at [450, 193] on div "formData . append ( 'id' , editId ) ; formData . append ( 'parcela' , r2 . parc…" at bounding box center [463, 337] width 361 height 301
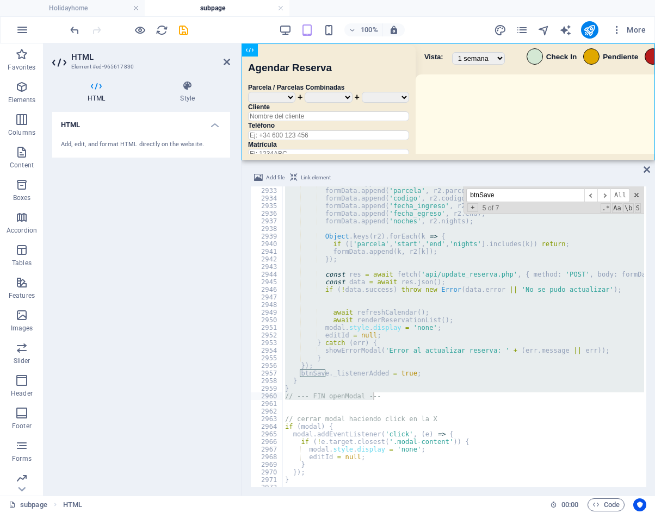
paste input "<input type="checkbox" id="modalElectrici"
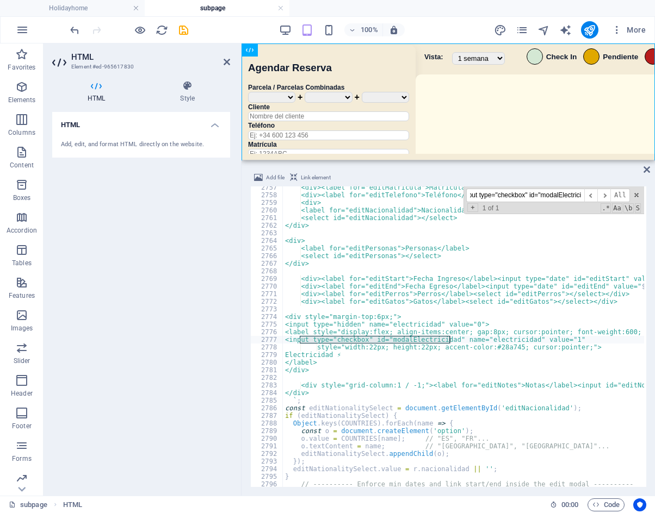
scroll to position [0, 0]
click at [562, 194] on input "<input type="checkbox" id="modalElectrici" at bounding box center [525, 196] width 118 height 14
paste input "r2.electricidad = Number(document.getElementById('editElectricidad')?.value || …"
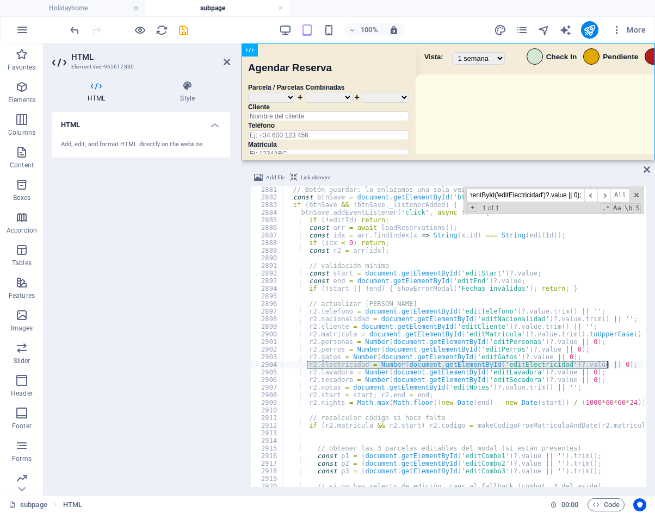
scroll to position [16430, 0]
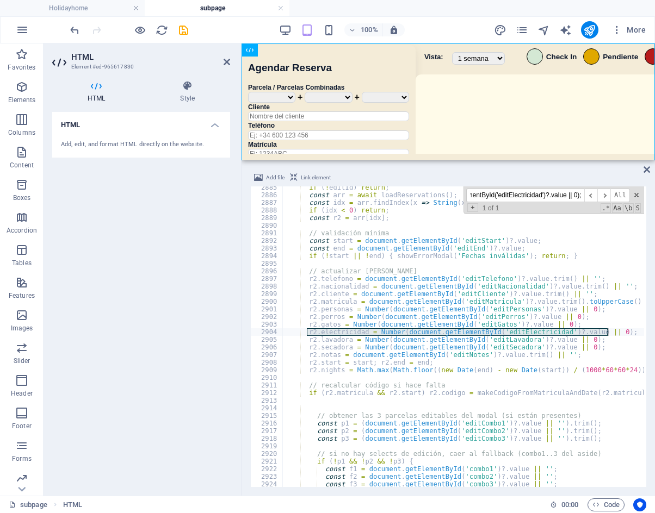
type input "r2.electricidad = Number(document.getElementById('editElectricidad')?.value || …"
click at [341, 325] on div "if ( ! editId ) return ; const arr = await loadReservations ( ) ; const idx = a…" at bounding box center [648, 341] width 730 height 314
drag, startPoint x: 307, startPoint y: 335, endPoint x: 626, endPoint y: 329, distance: 318.8
click at [622, 330] on div "if ( ! editId ) return ; const arr = await loadReservations ( ) ; const idx = a…" at bounding box center [648, 341] width 730 height 314
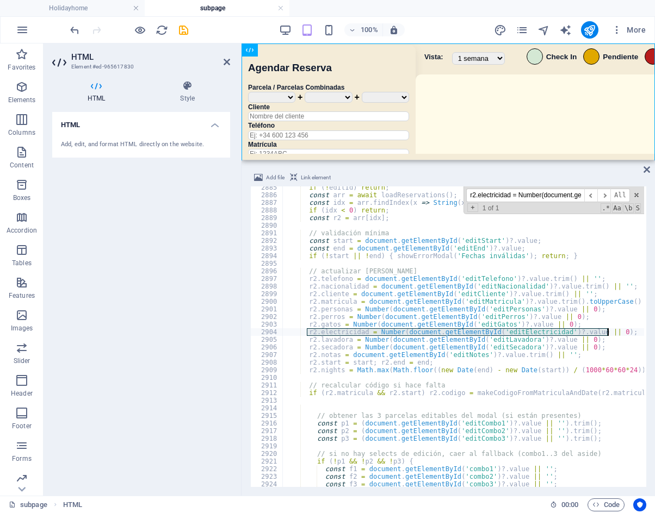
type textarea "r2.electricidad = Number(document.getElementById('editElectricidad')?.value || …"
paste textarea
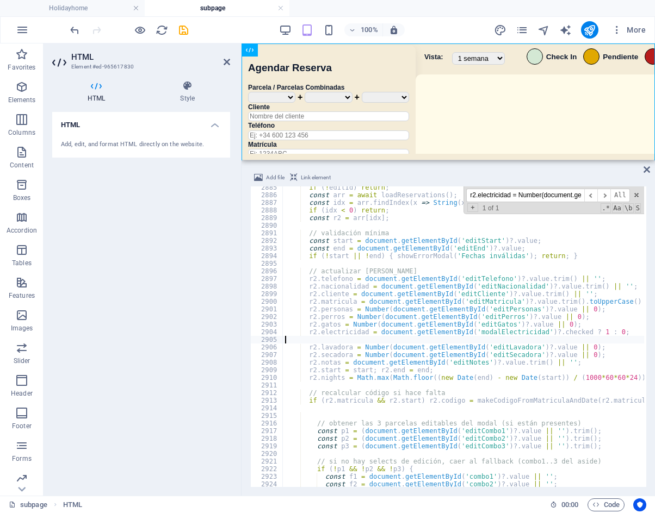
type textarea "r2.electricidad = document.getElementById('modalElectricidad')?.checked ? 1 : 0;"
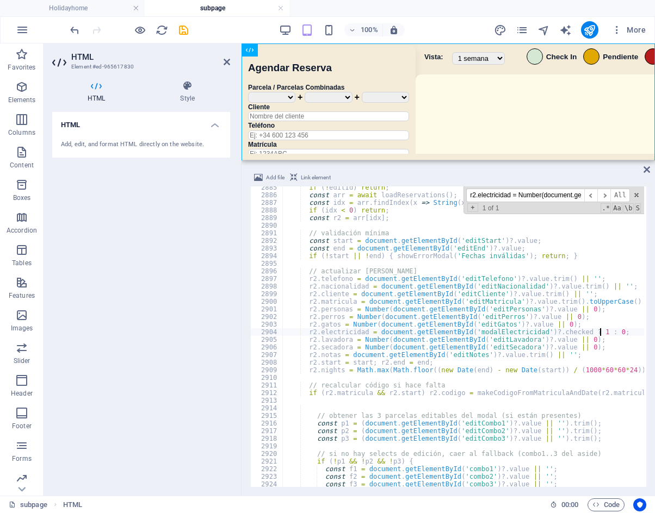
click at [228, 27] on div "100% More" at bounding box center [359, 29] width 582 height 17
click at [180, 27] on icon "save" at bounding box center [183, 30] width 13 height 13
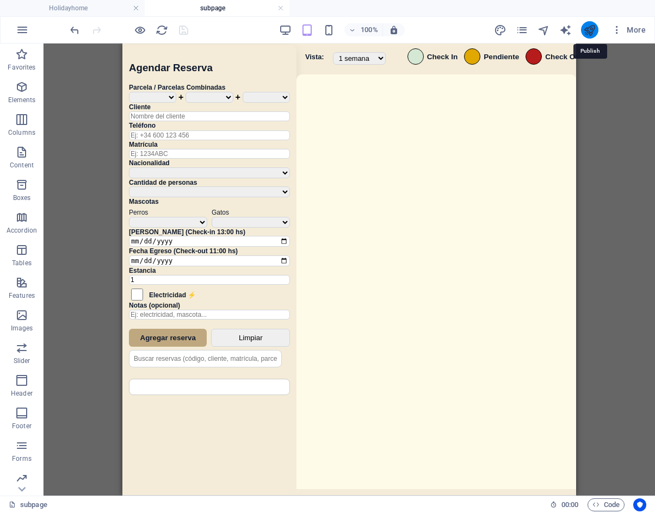
click at [590, 29] on icon "publish" at bounding box center [589, 30] width 13 height 13
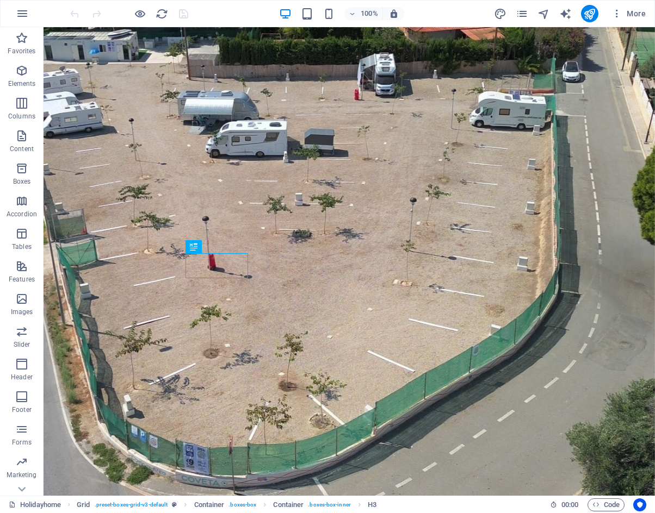
scroll to position [748, 0]
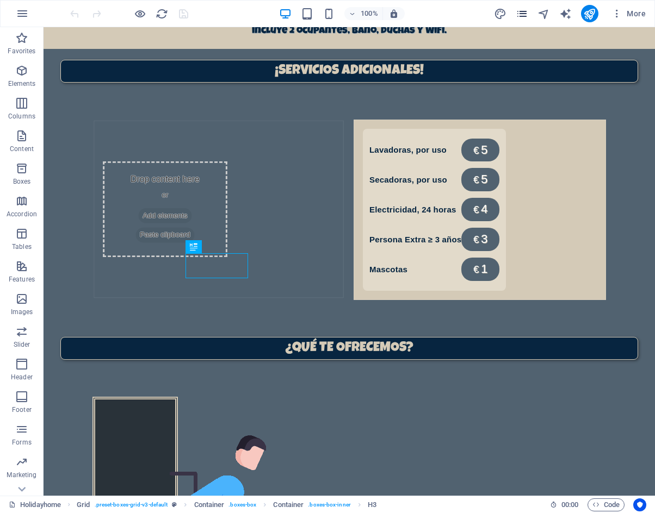
drag, startPoint x: 511, startPoint y: 11, endPoint x: 519, endPoint y: 11, distance: 8.2
click at [518, 11] on div "More" at bounding box center [572, 13] width 156 height 17
click at [526, 11] on icon "pages" at bounding box center [522, 14] width 13 height 13
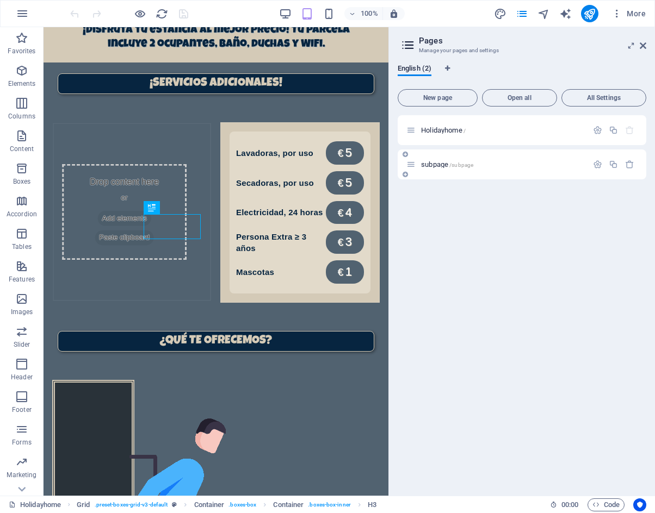
click at [443, 166] on span "subpage /subpage" at bounding box center [447, 164] width 52 height 8
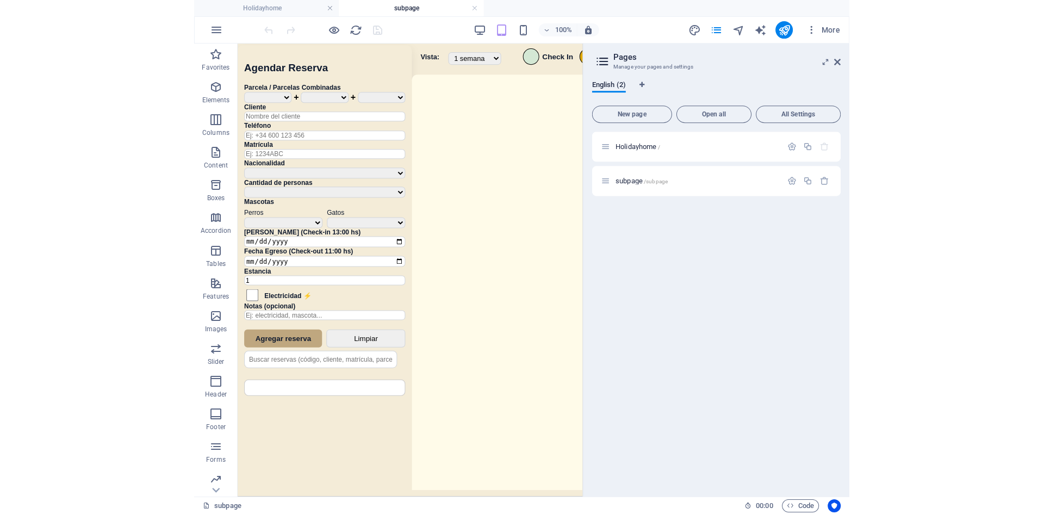
scroll to position [0, 0]
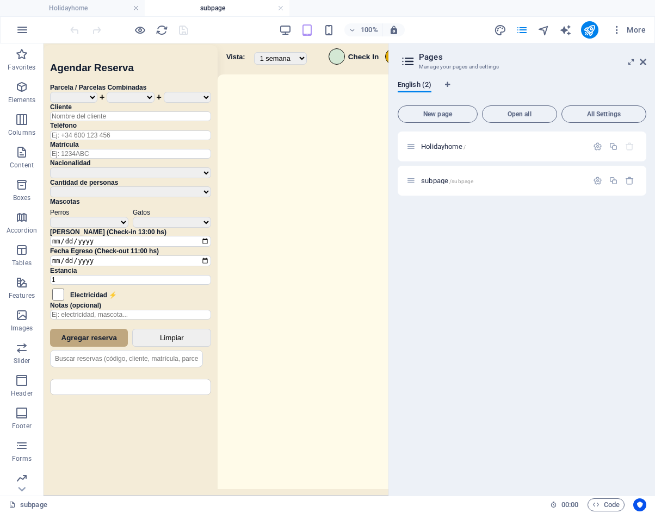
drag, startPoint x: 642, startPoint y: 60, endPoint x: 632, endPoint y: 62, distance: 11.1
click at [642, 60] on icon at bounding box center [643, 62] width 7 height 9
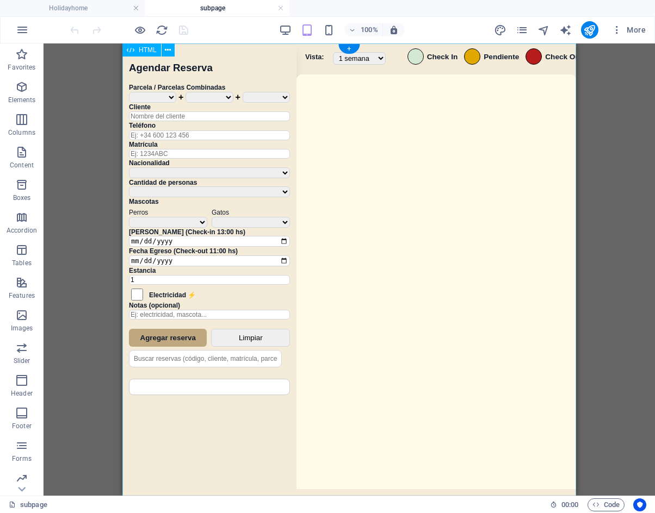
click at [435, 241] on div "Sistema de Reservas — Coveta Área Camper [GEOGRAPHIC_DATA] ¿Estás seguro de que…" at bounding box center [349, 271] width 454 height 455
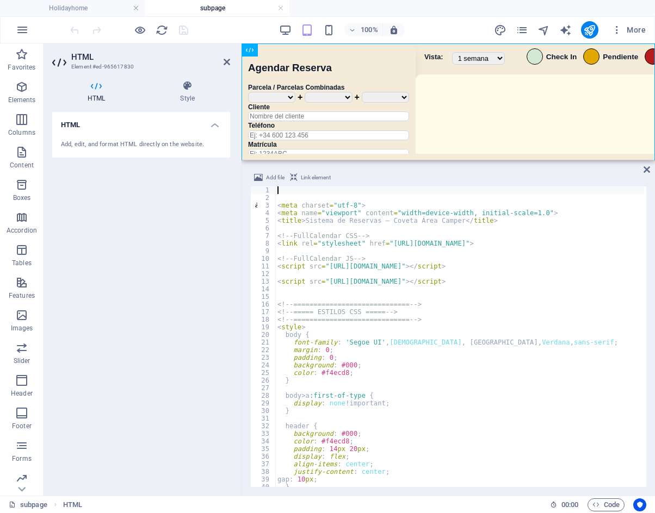
click at [478, 377] on div "< meta charset = "utf-8" > < meta name = "viewport" content = "width=device-wid…" at bounding box center [640, 344] width 730 height 314
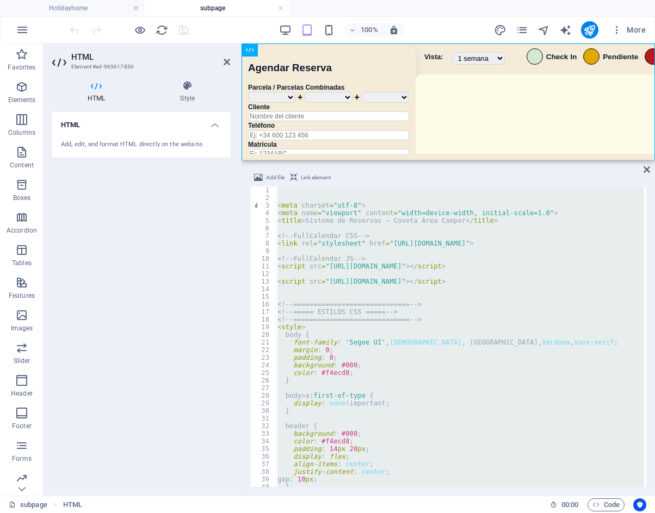
click at [477, 342] on div "< meta charset = "utf-8" > < meta name = "viewport" content = "width=device-wid…" at bounding box center [459, 337] width 369 height 301
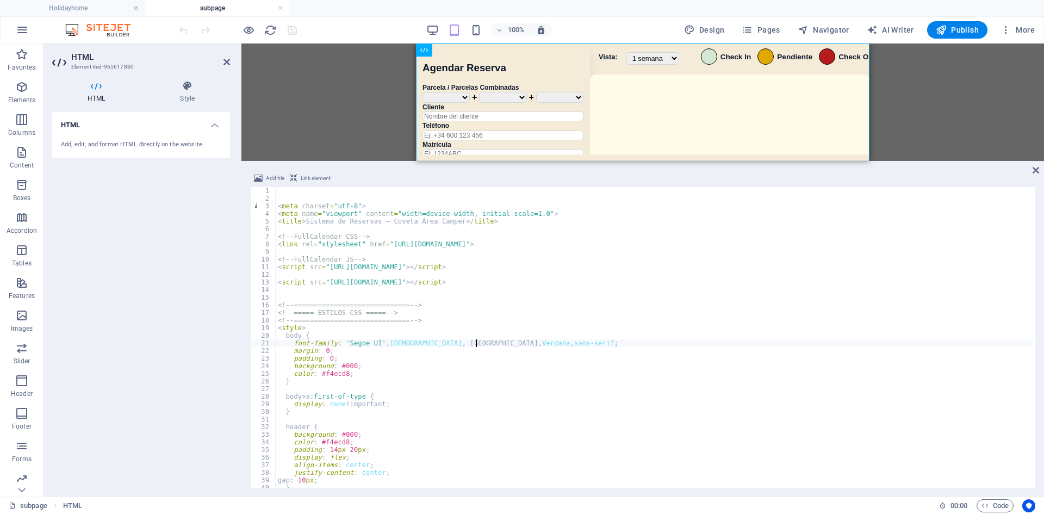
click at [468, 375] on div "< meta charset = "utf-8" > < meta name = "viewport" content = "width=device-wid…" at bounding box center [655, 344] width 758 height 314
type textarea "color: #f4ecd8;"
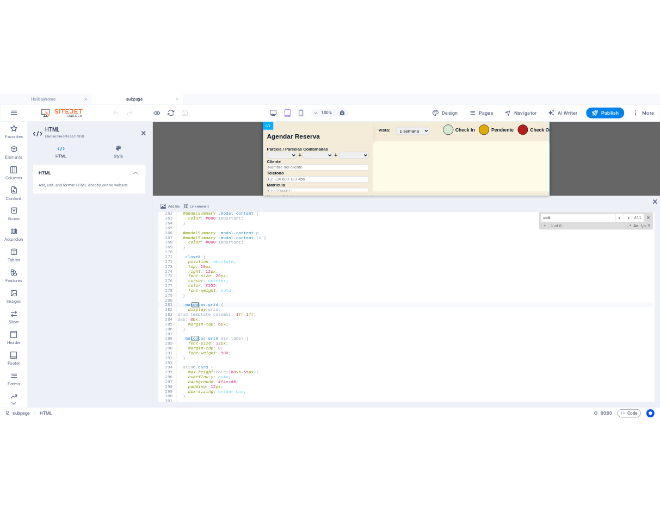
scroll to position [1488, 0]
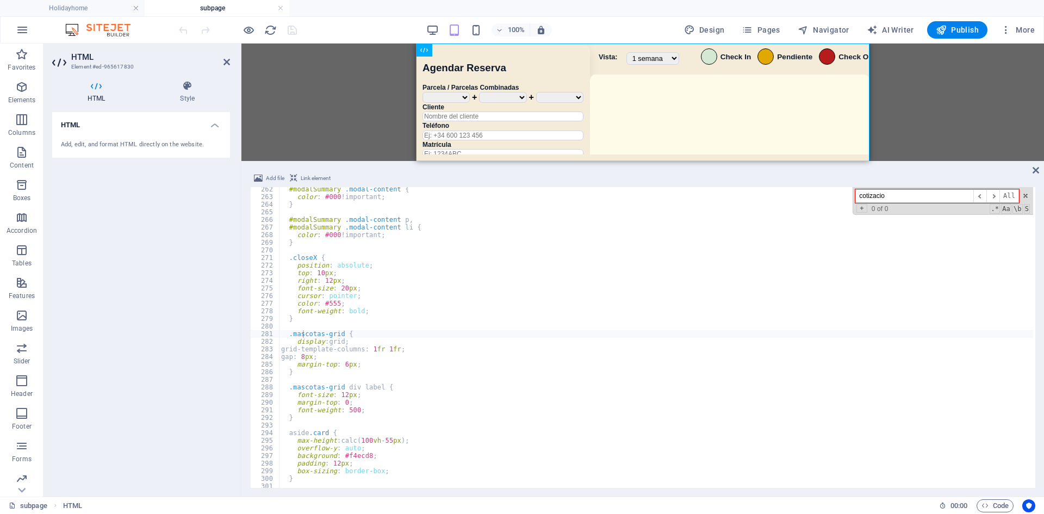
type input "cotizacion"
